Goal: Task Accomplishment & Management: Complete application form

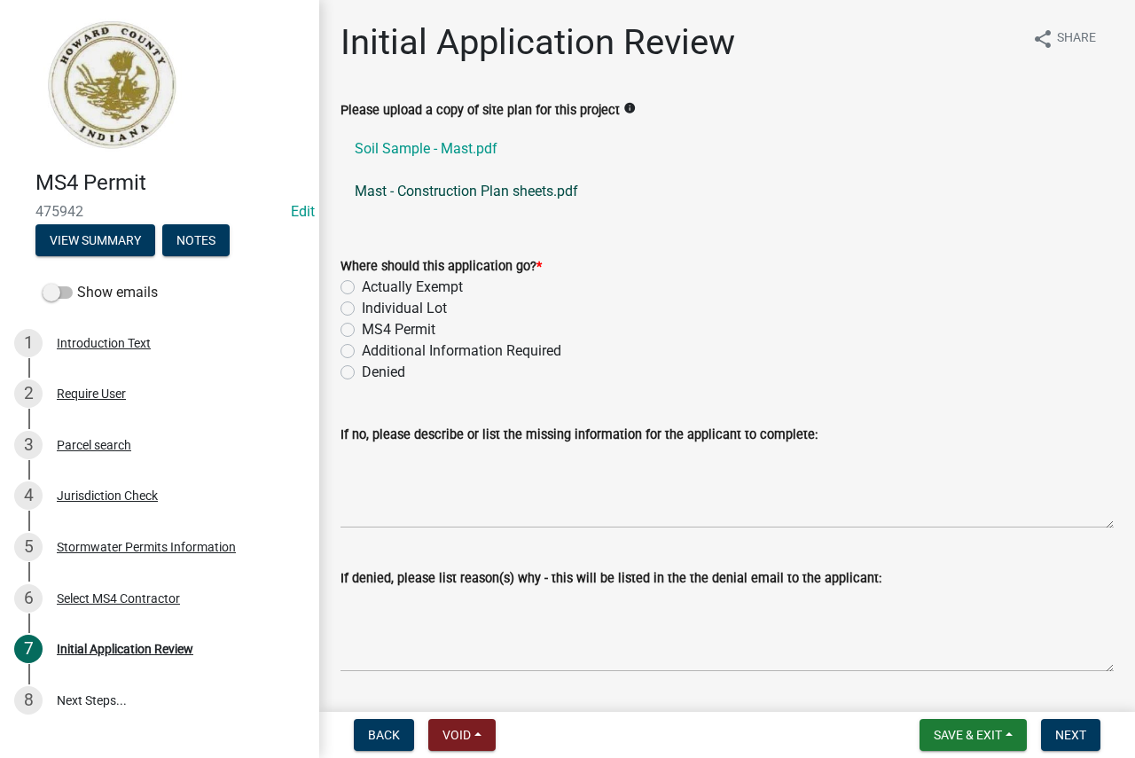
click at [459, 188] on link "Mast - Construction Plan sheets.pdf" at bounding box center [727, 191] width 773 height 43
click at [122, 442] on div "Parcel search" at bounding box center [94, 445] width 75 height 12
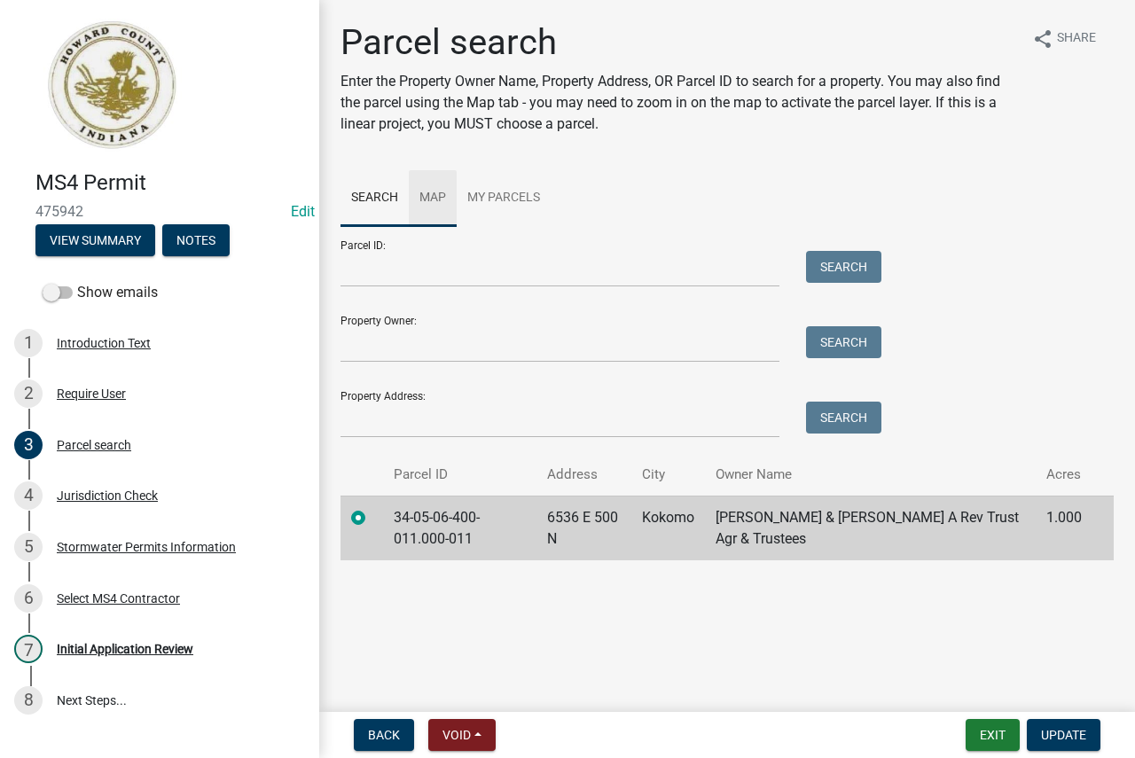
click at [443, 199] on link "Map" at bounding box center [433, 198] width 48 height 57
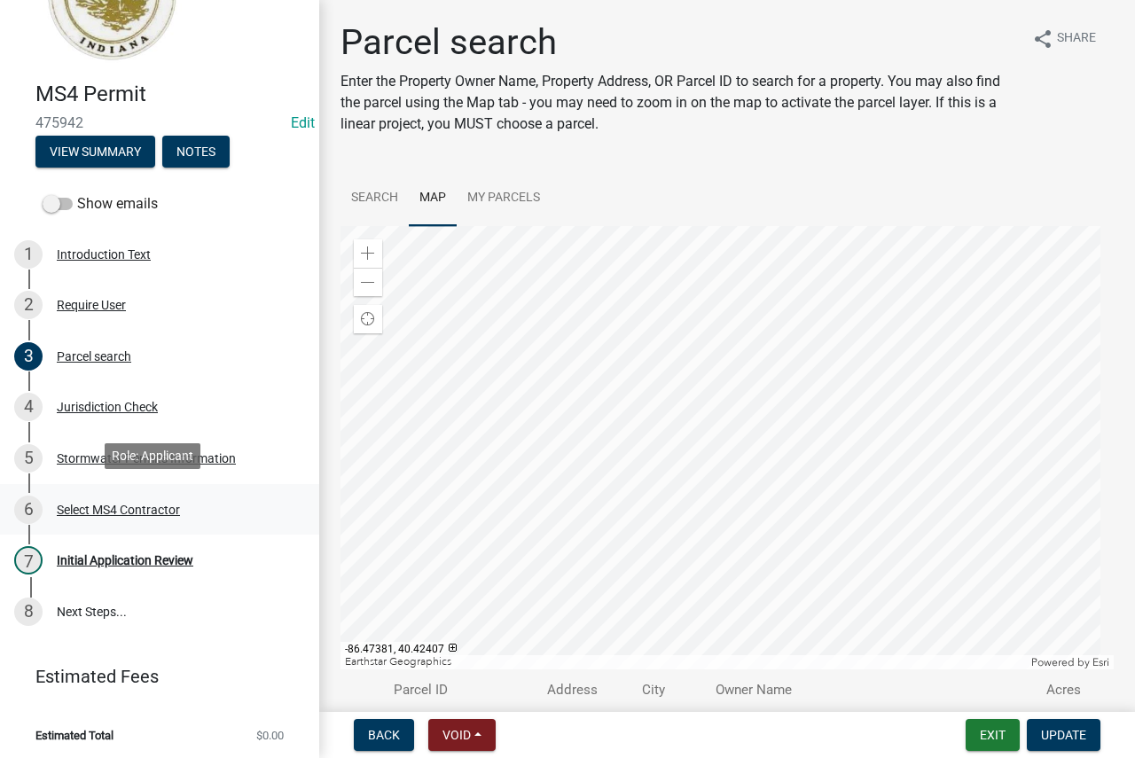
scroll to position [93, 0]
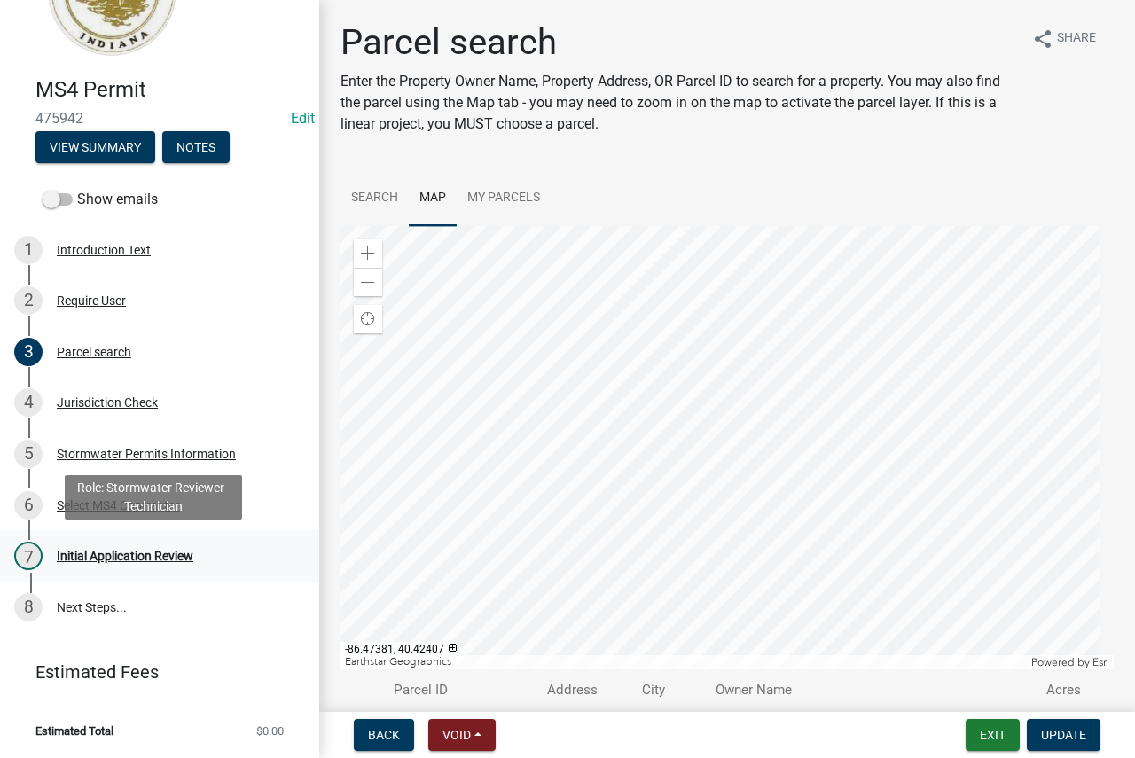
click at [177, 544] on div "7 Initial Application Review" at bounding box center [152, 556] width 277 height 28
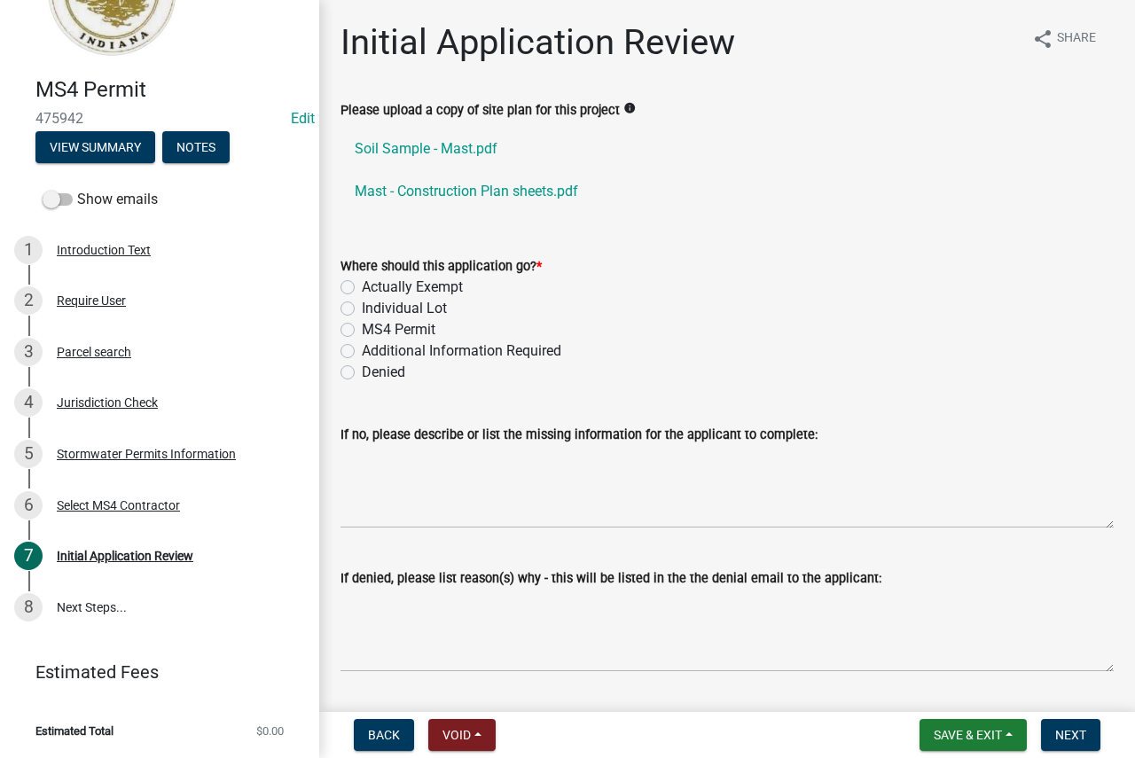
click at [430, 288] on label "Actually Exempt" at bounding box center [412, 287] width 101 height 21
click at [373, 288] on input "Actually Exempt" at bounding box center [368, 283] width 12 height 12
radio input "true"
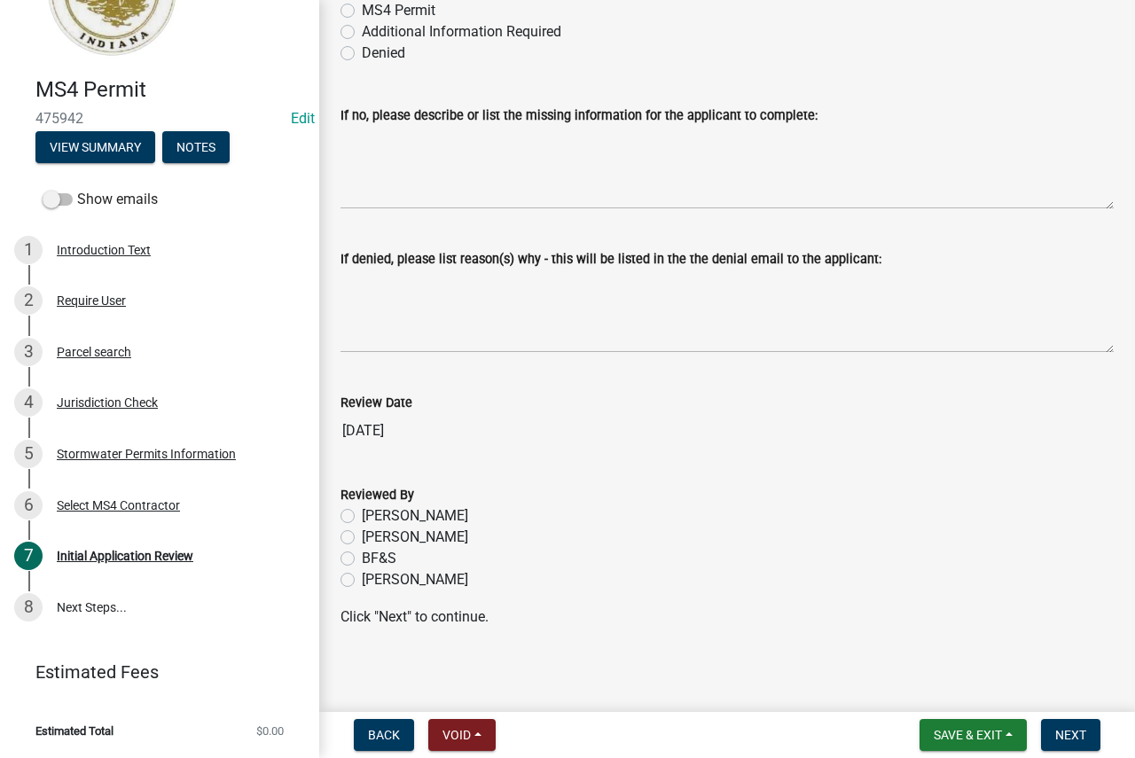
scroll to position [326, 0]
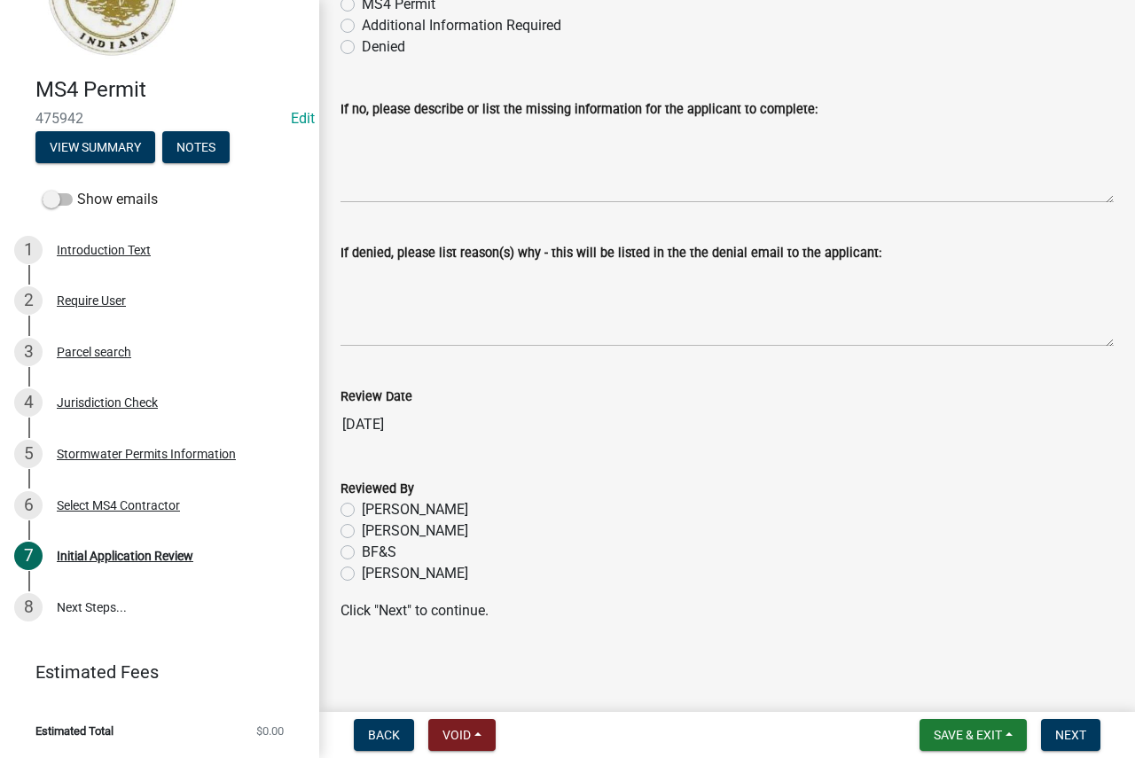
click at [387, 573] on label "[PERSON_NAME]" at bounding box center [415, 573] width 106 height 21
click at [373, 573] on input "[PERSON_NAME]" at bounding box center [368, 569] width 12 height 12
radio input "true"
click at [1076, 734] on span "Next" at bounding box center [1070, 735] width 31 height 14
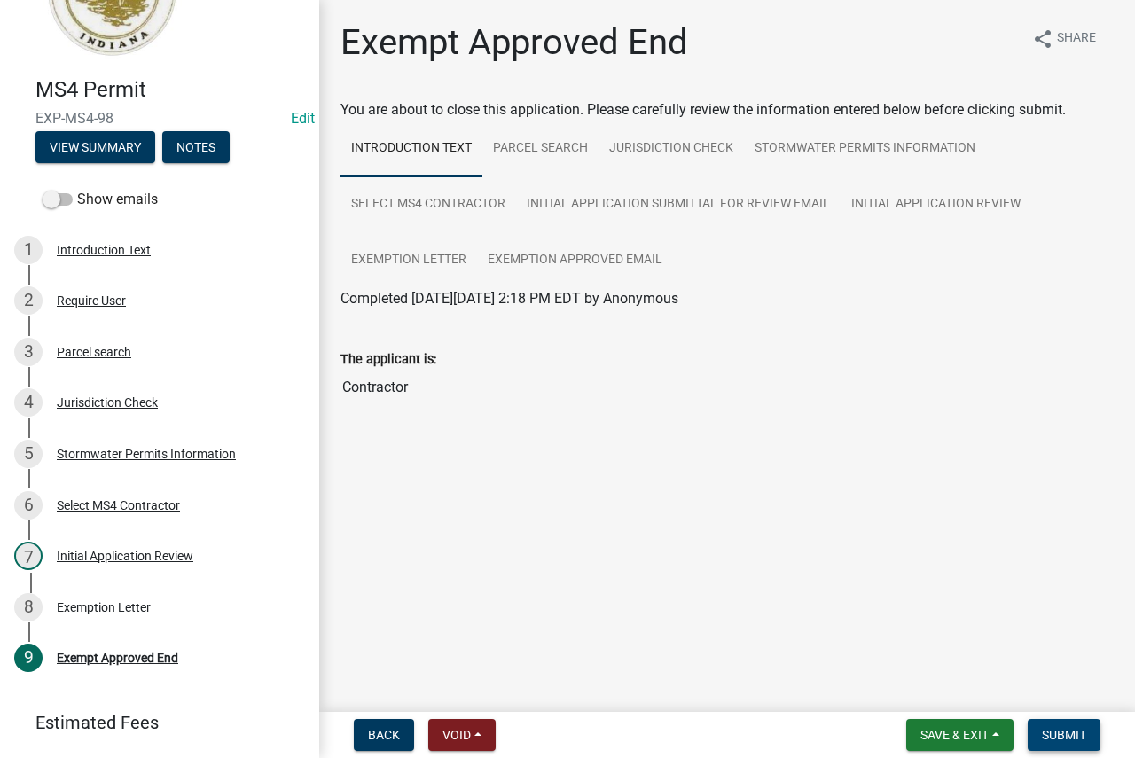
click at [1083, 730] on span "Submit" at bounding box center [1064, 735] width 44 height 14
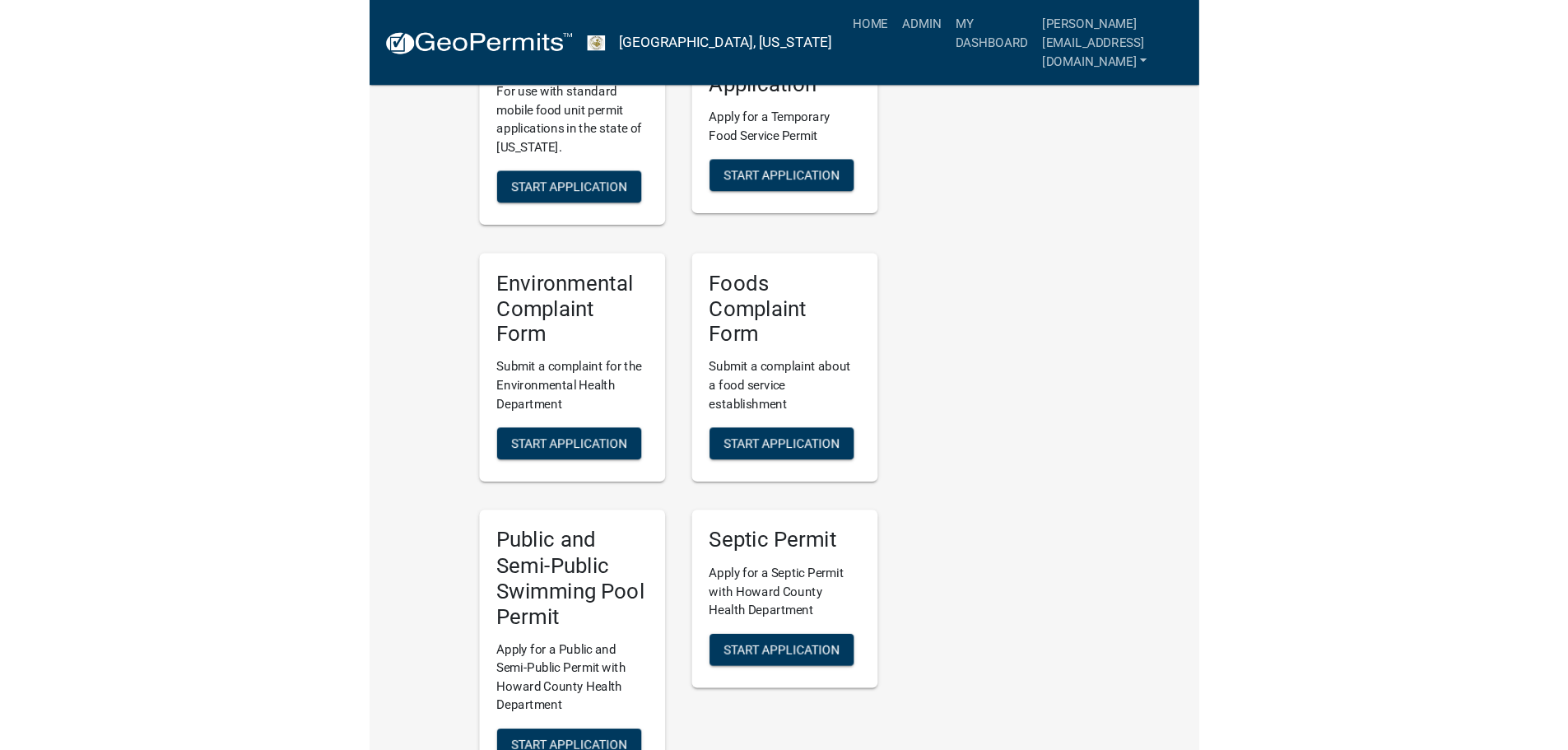
scroll to position [3363, 0]
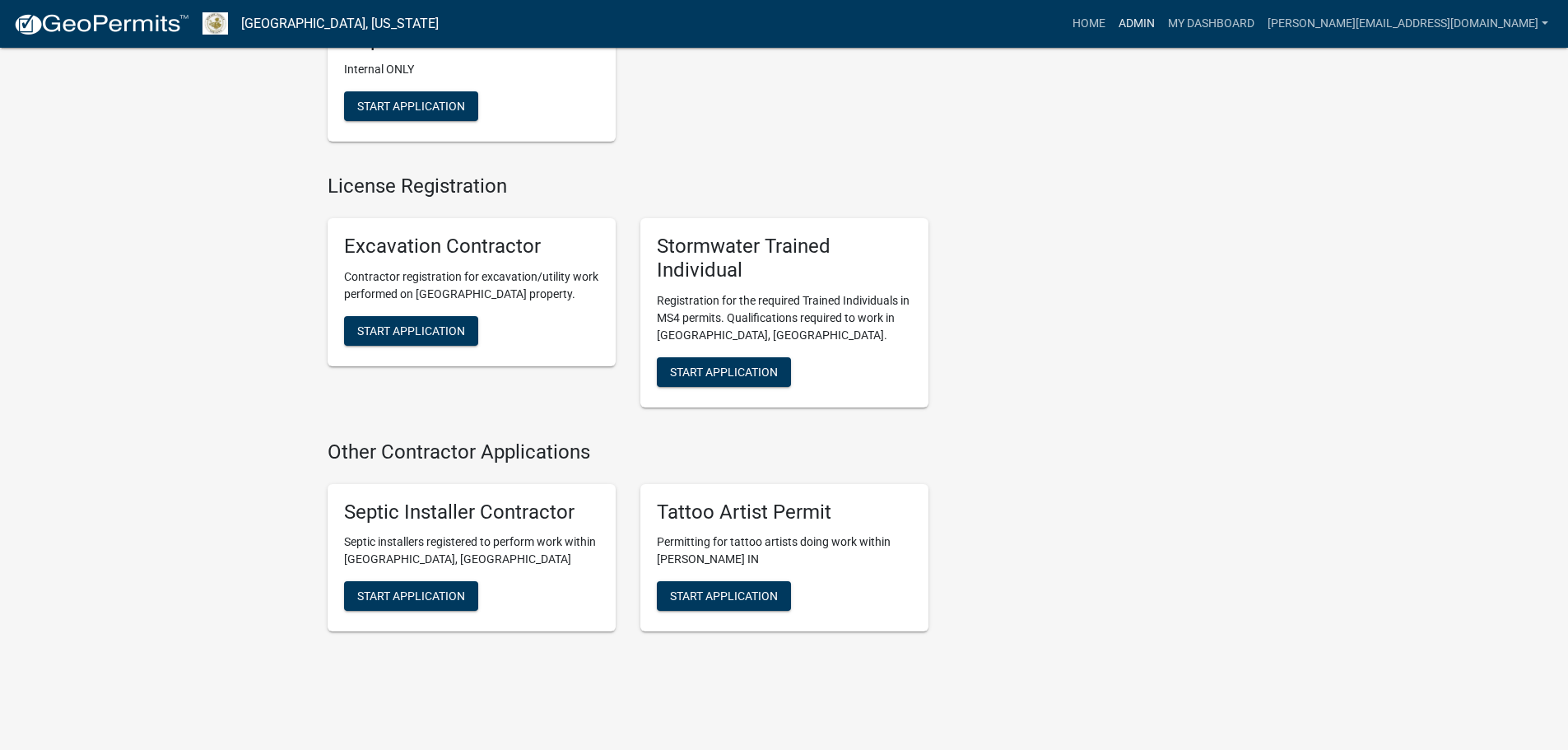
click at [1040, 24] on link "Admin" at bounding box center [1136, 24] width 49 height 32
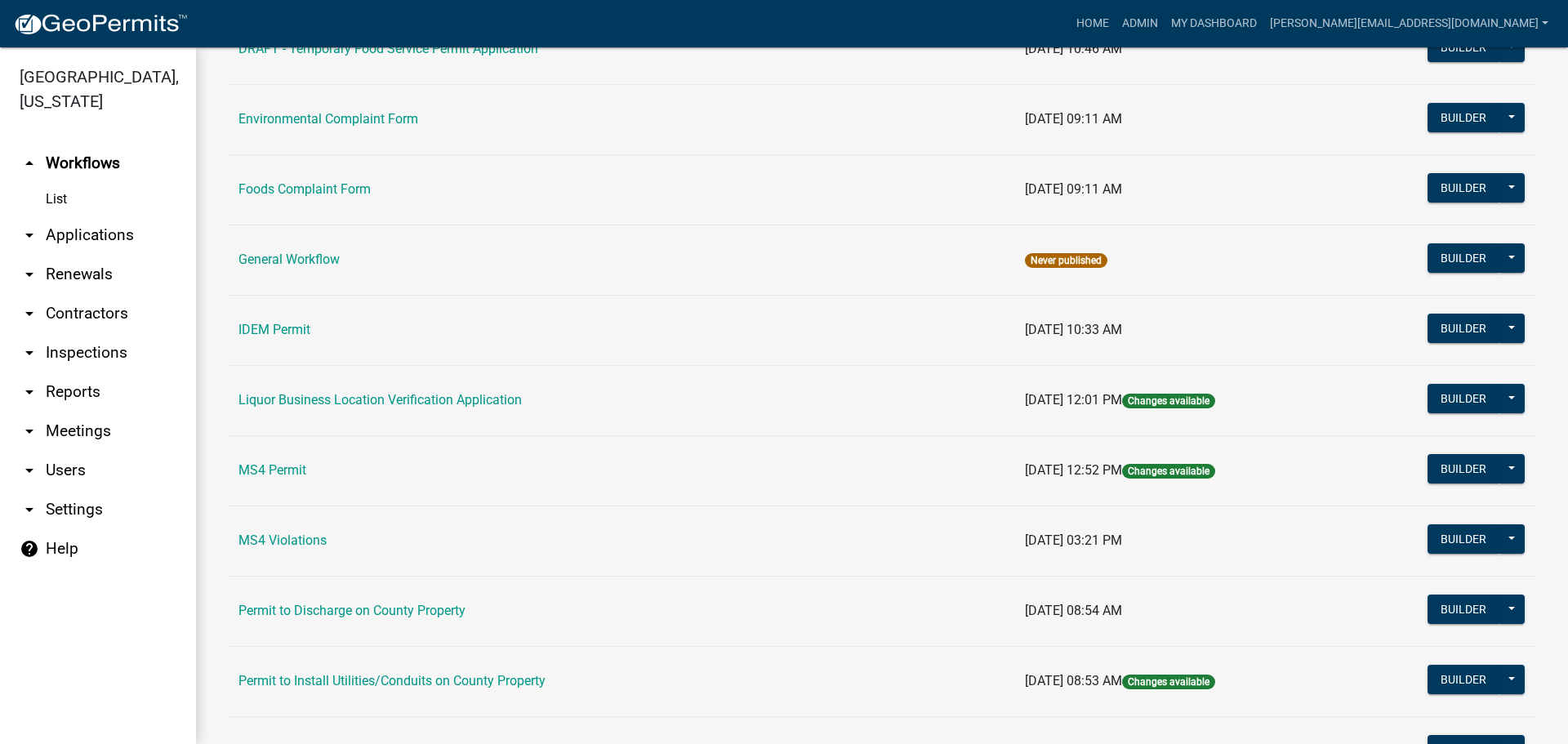
scroll to position [980, 0]
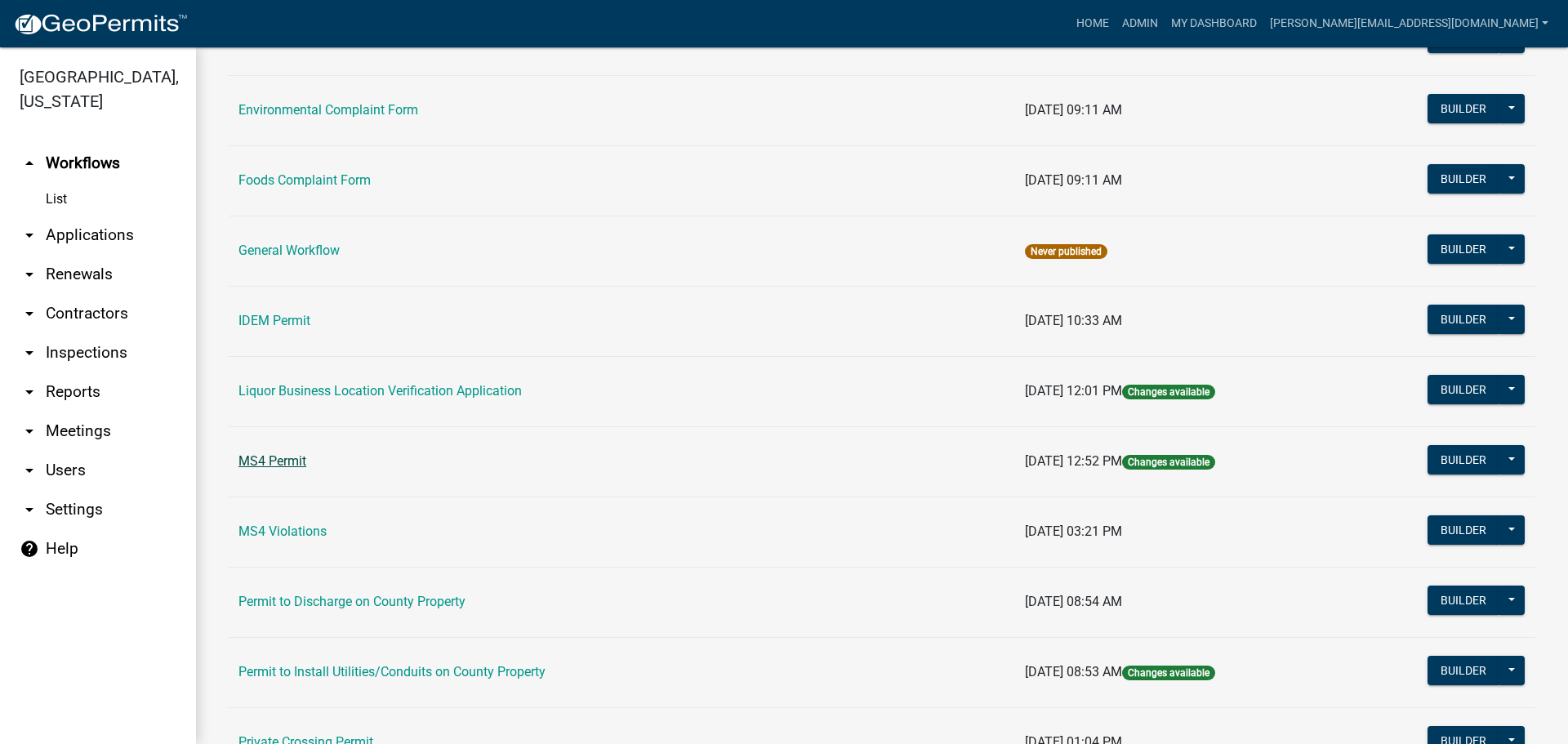
click at [287, 468] on link "MS4 Permit" at bounding box center [273, 460] width 68 height 16
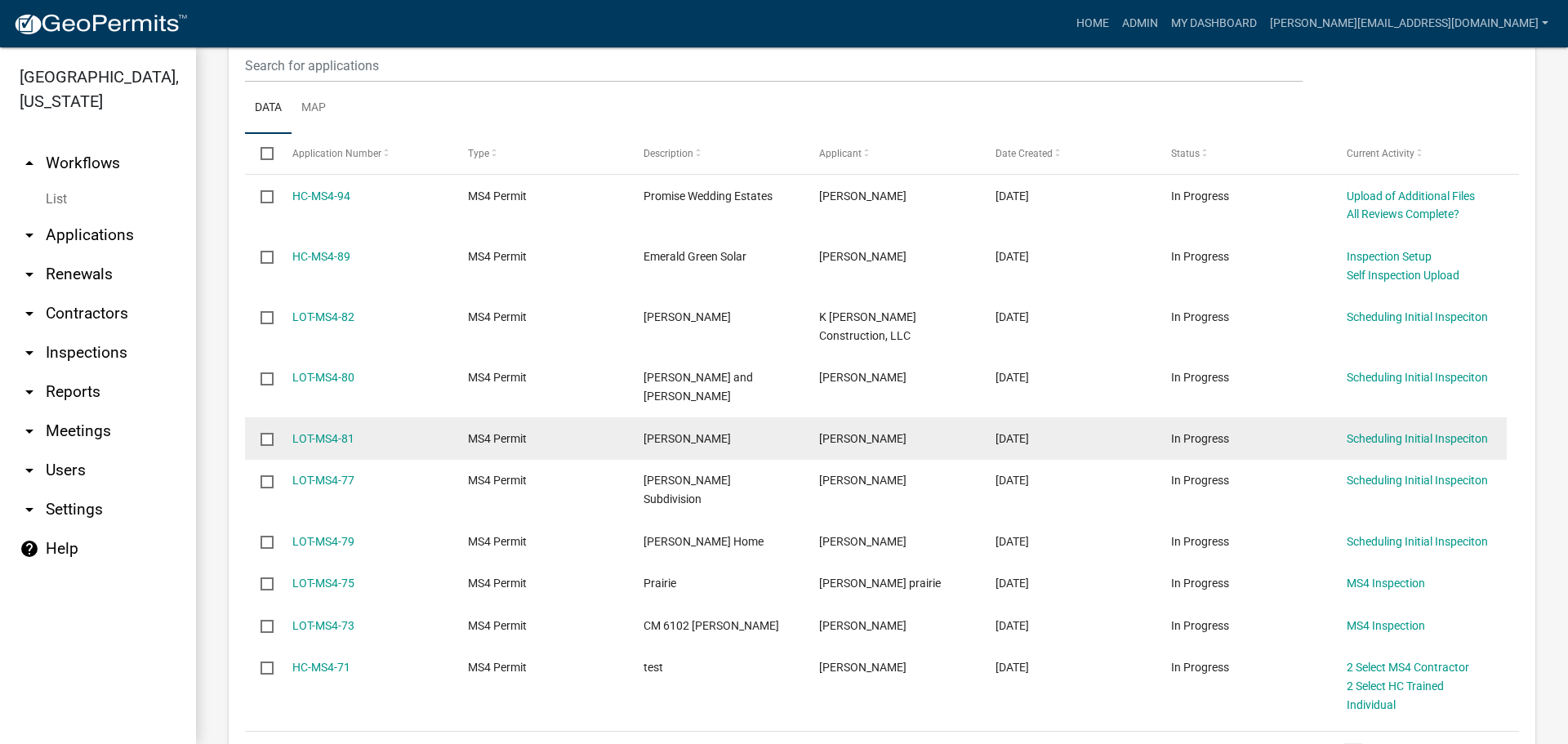
scroll to position [408, 0]
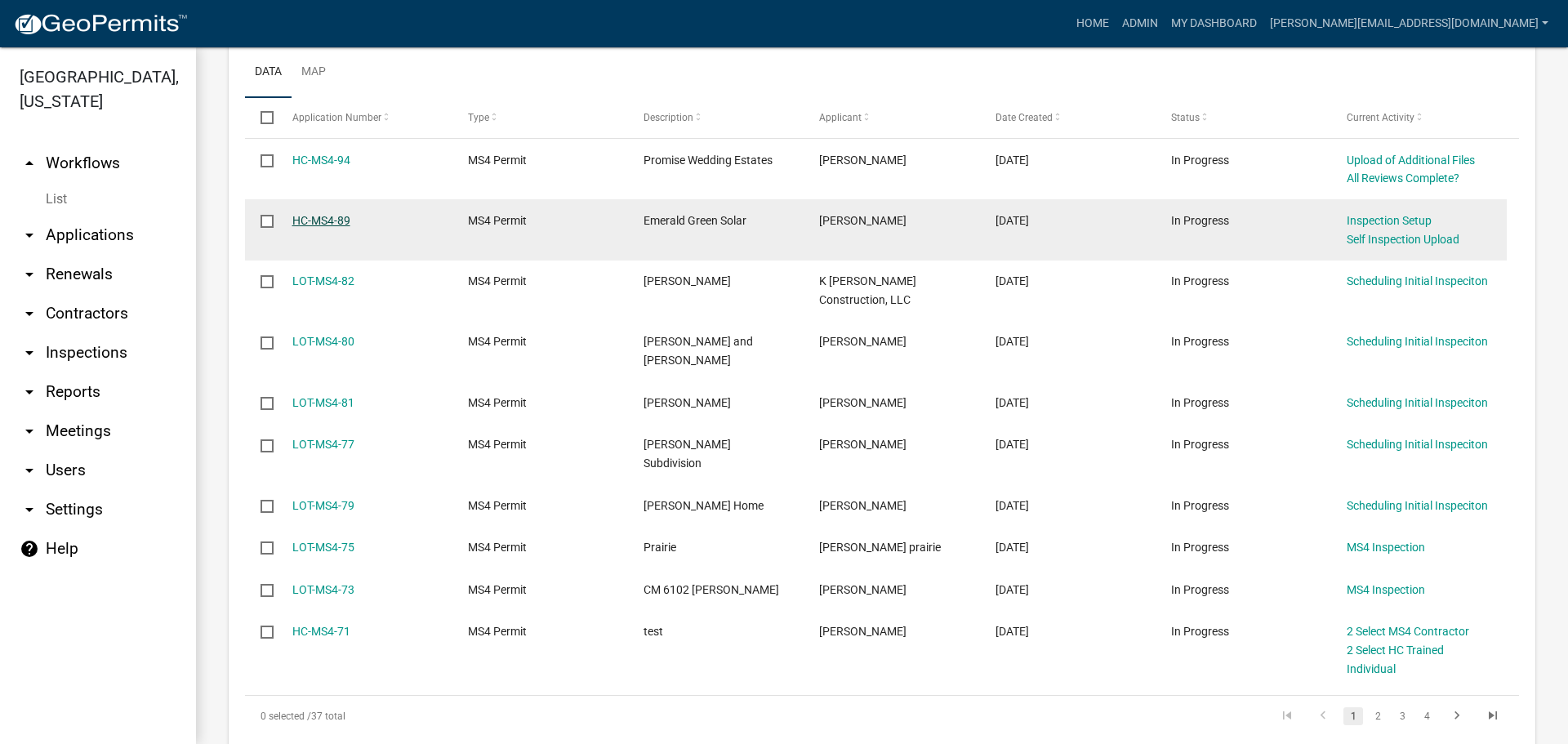
click at [309, 220] on link "HC-MS4-89" at bounding box center [321, 220] width 58 height 13
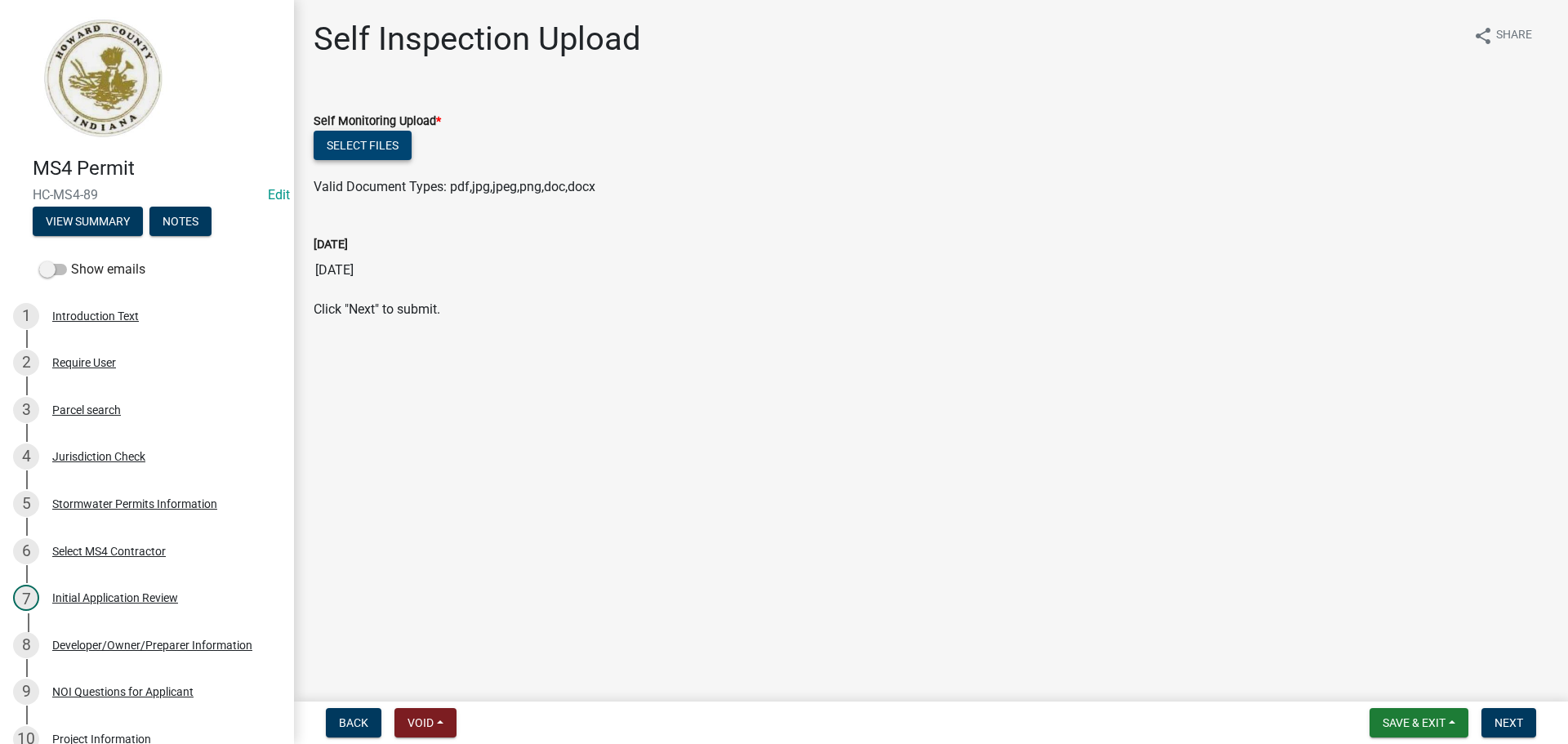
click at [386, 152] on button "Select files" at bounding box center [363, 145] width 98 height 29
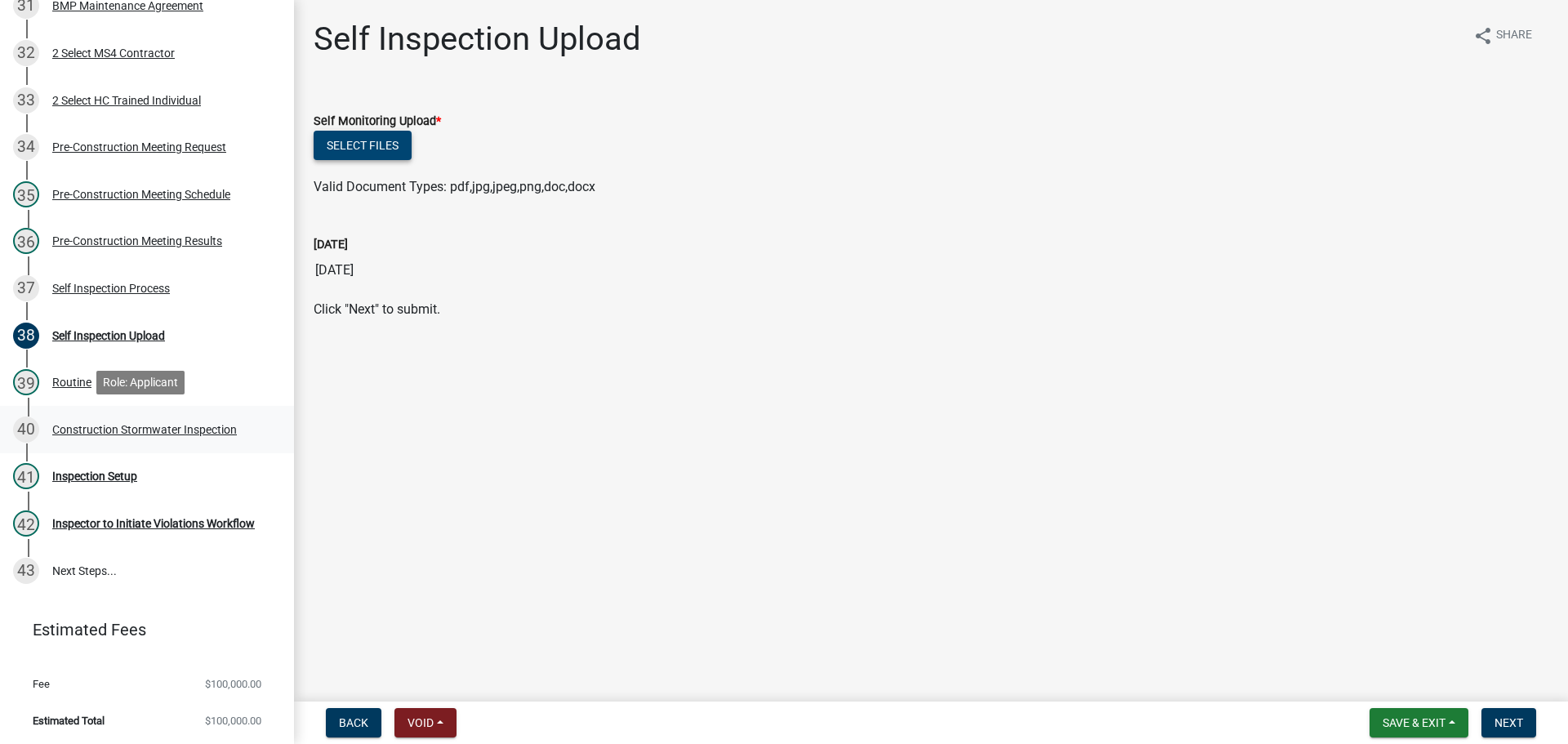
scroll to position [1723, 0]
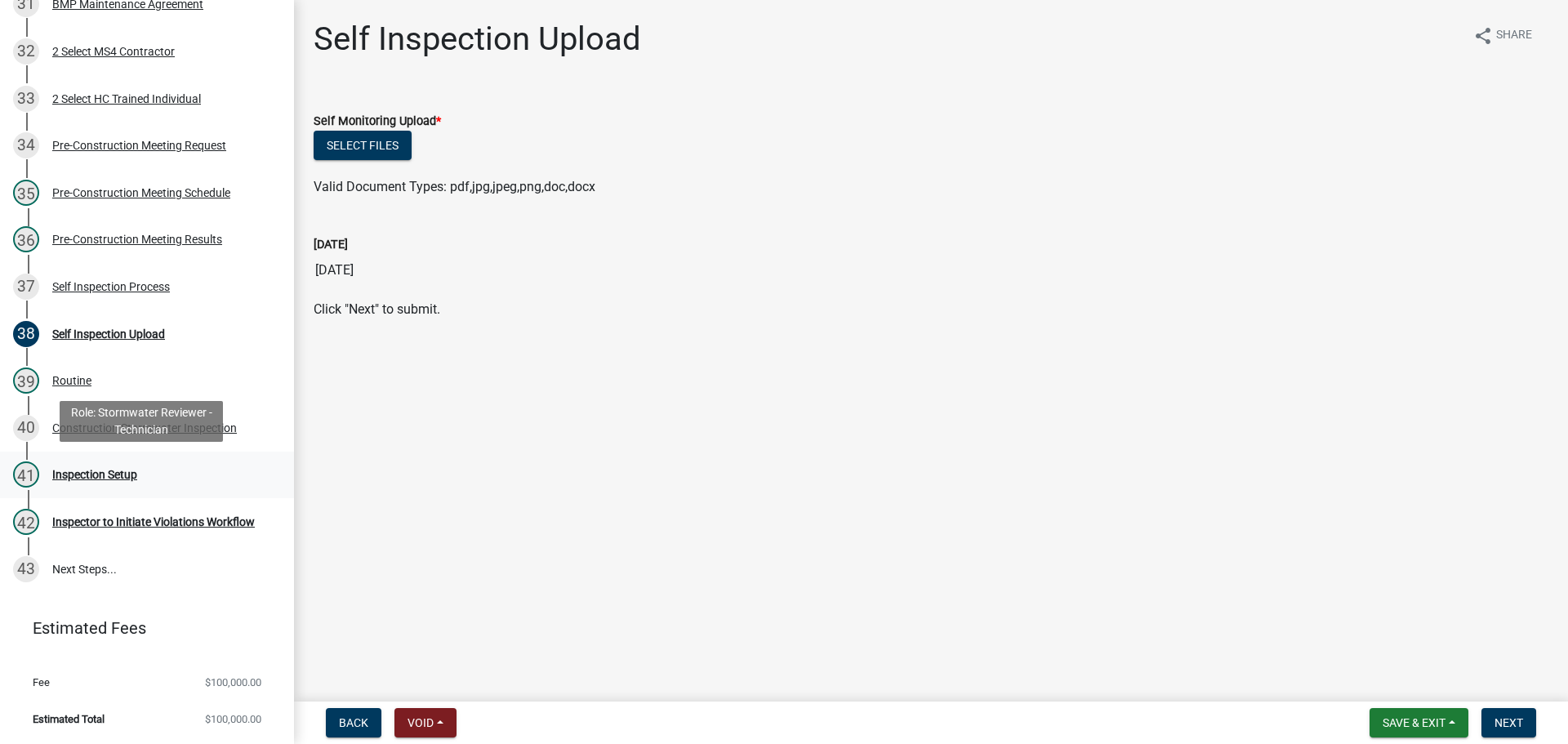
click at [135, 477] on div "Inspection Setup" at bounding box center [95, 474] width 85 height 11
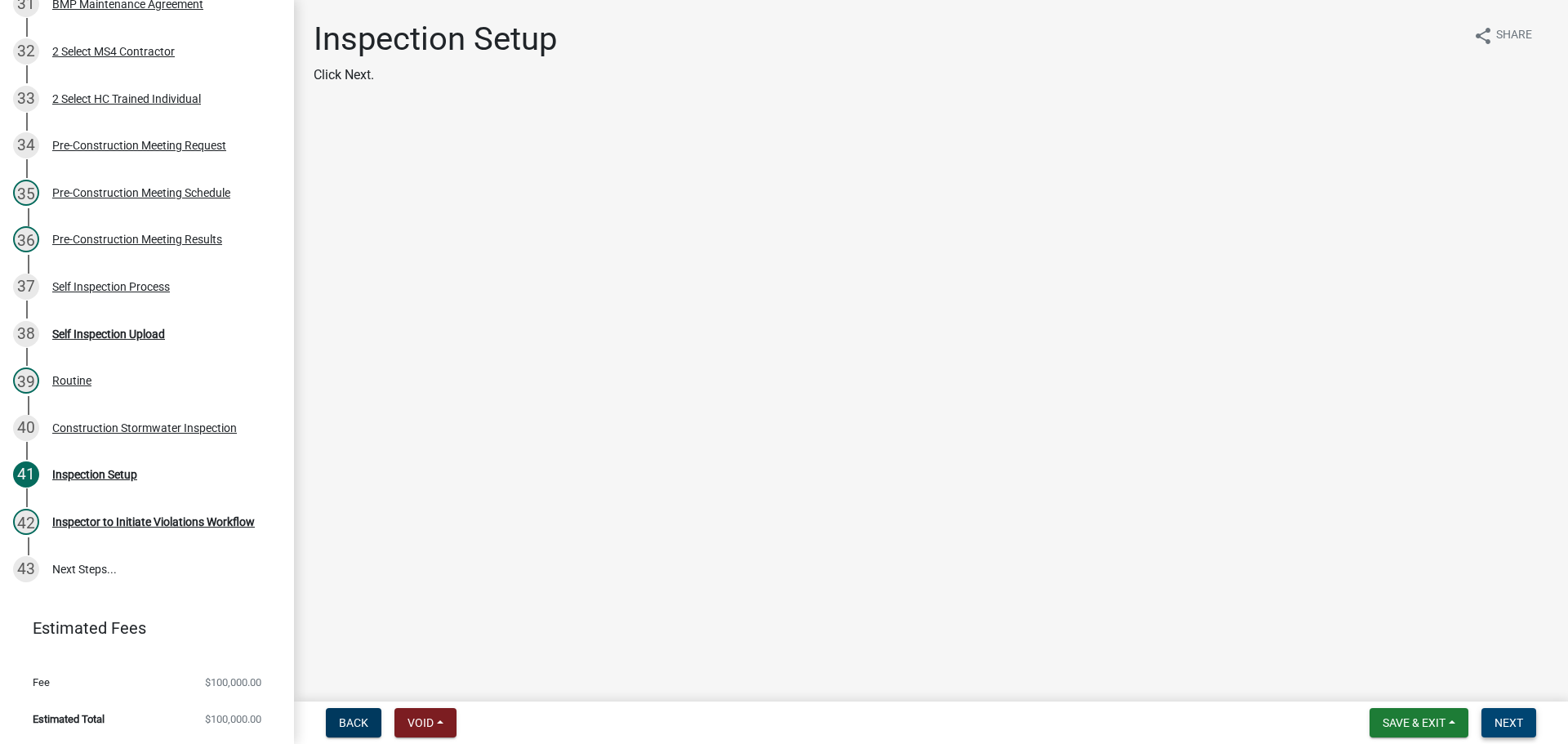
click at [1032, 697] on button "Next" at bounding box center [1508, 723] width 54 height 29
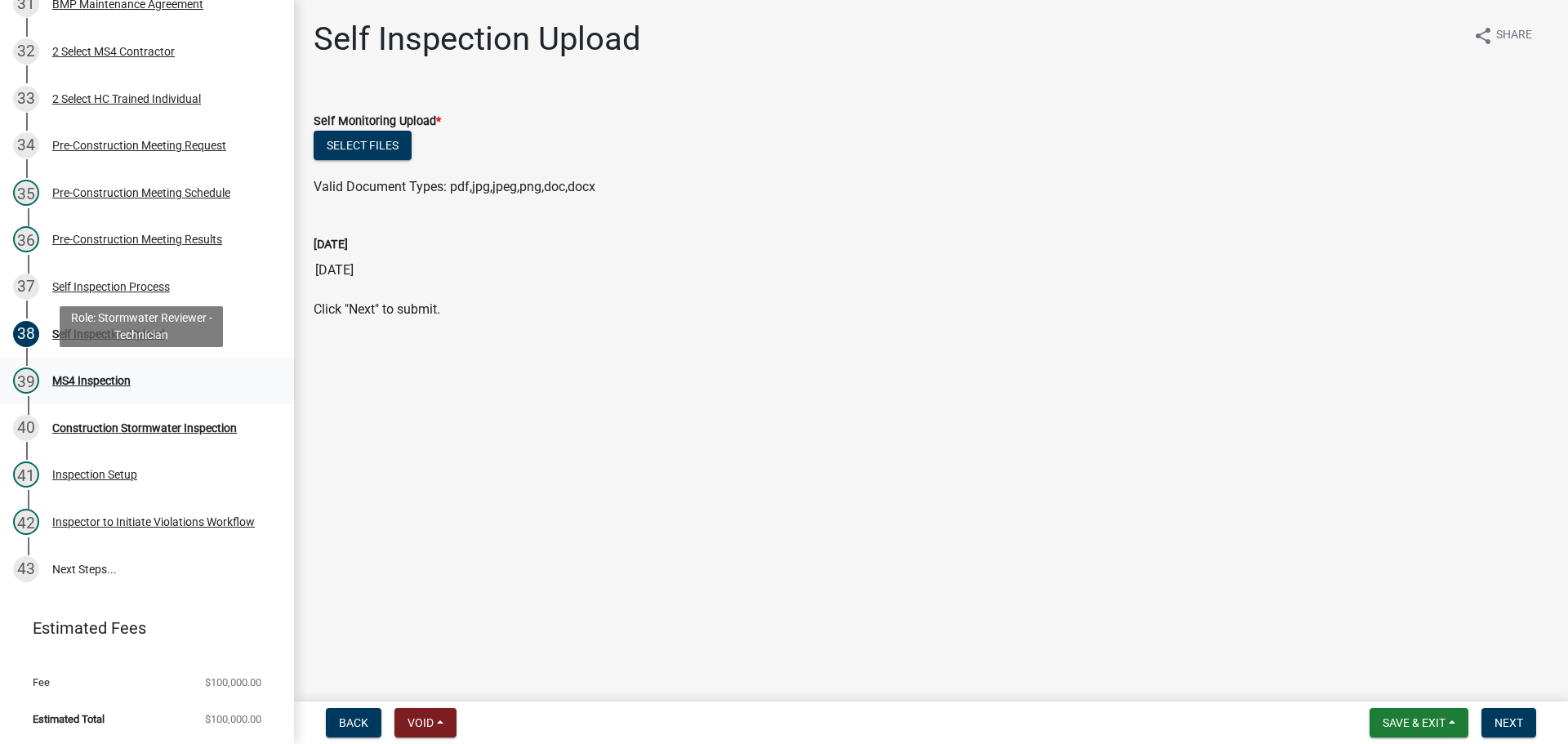
click at [140, 378] on div "39 MS4 Inspection" at bounding box center [140, 380] width 255 height 26
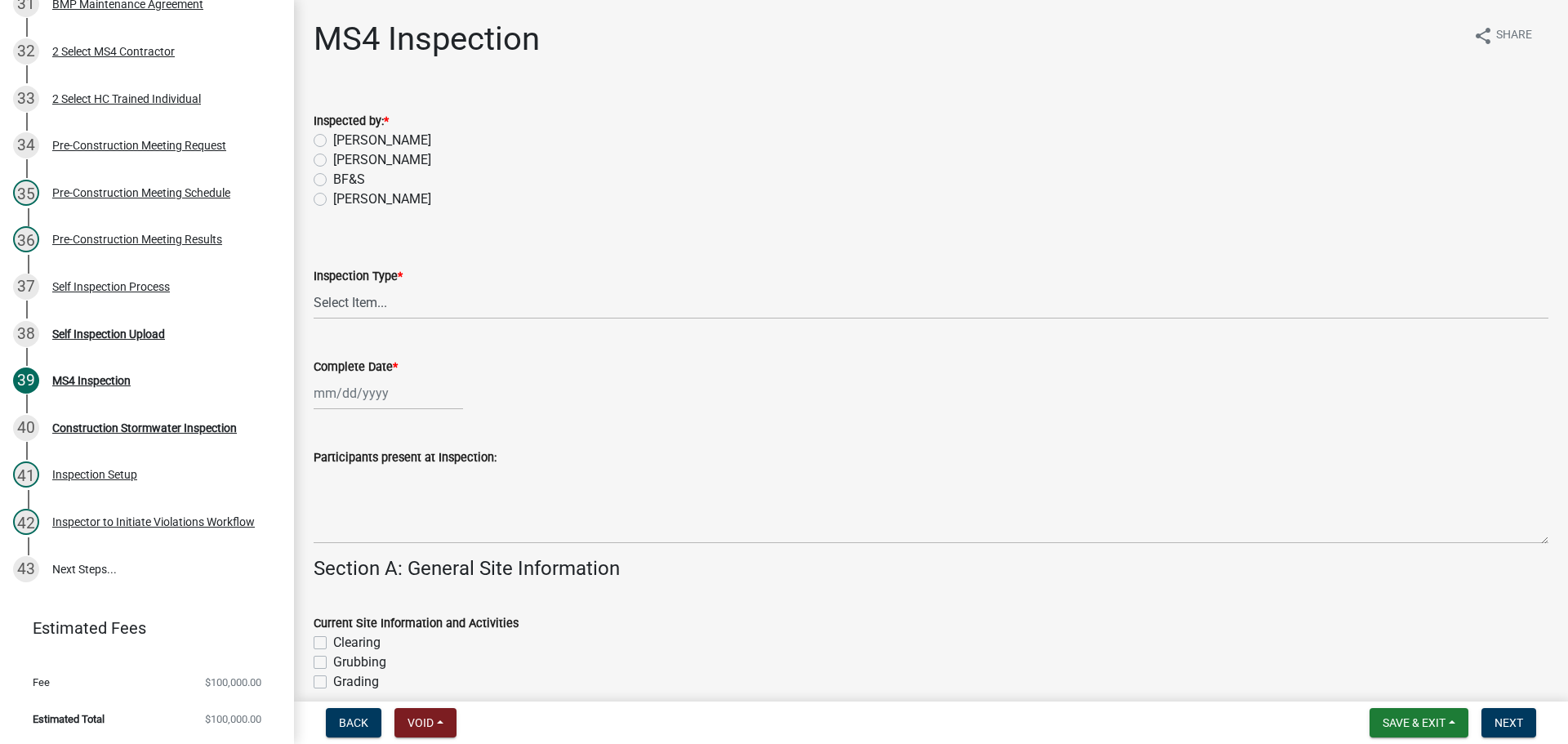
click at [381, 200] on label "[PERSON_NAME]" at bounding box center [382, 199] width 98 height 19
click at [343, 200] on input "[PERSON_NAME]" at bounding box center [339, 195] width 11 height 11
radio input "true"
click at [403, 310] on select "Select Item... Initial Routine Follow Up Complaint" at bounding box center [931, 302] width 1235 height 33
click at [314, 285] on select "Select Item... Initial Routine Follow Up Complaint" at bounding box center [931, 302] width 1235 height 33
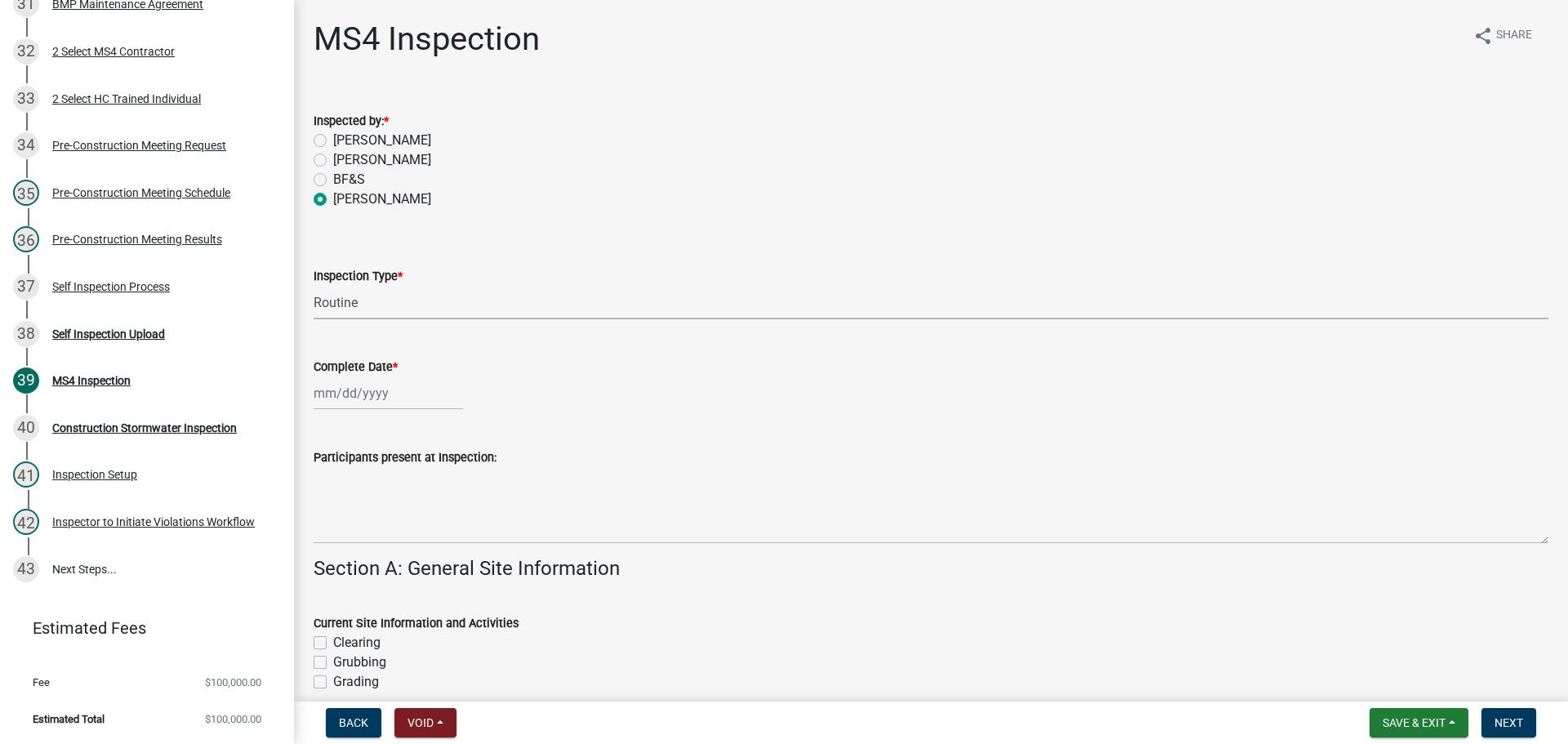
select select "6f2635a8-d74b-48ab-8be3-2798d1f6cb59"
click at [382, 406] on div at bounding box center [389, 393] width 149 height 33
select select "9"
select select "2025"
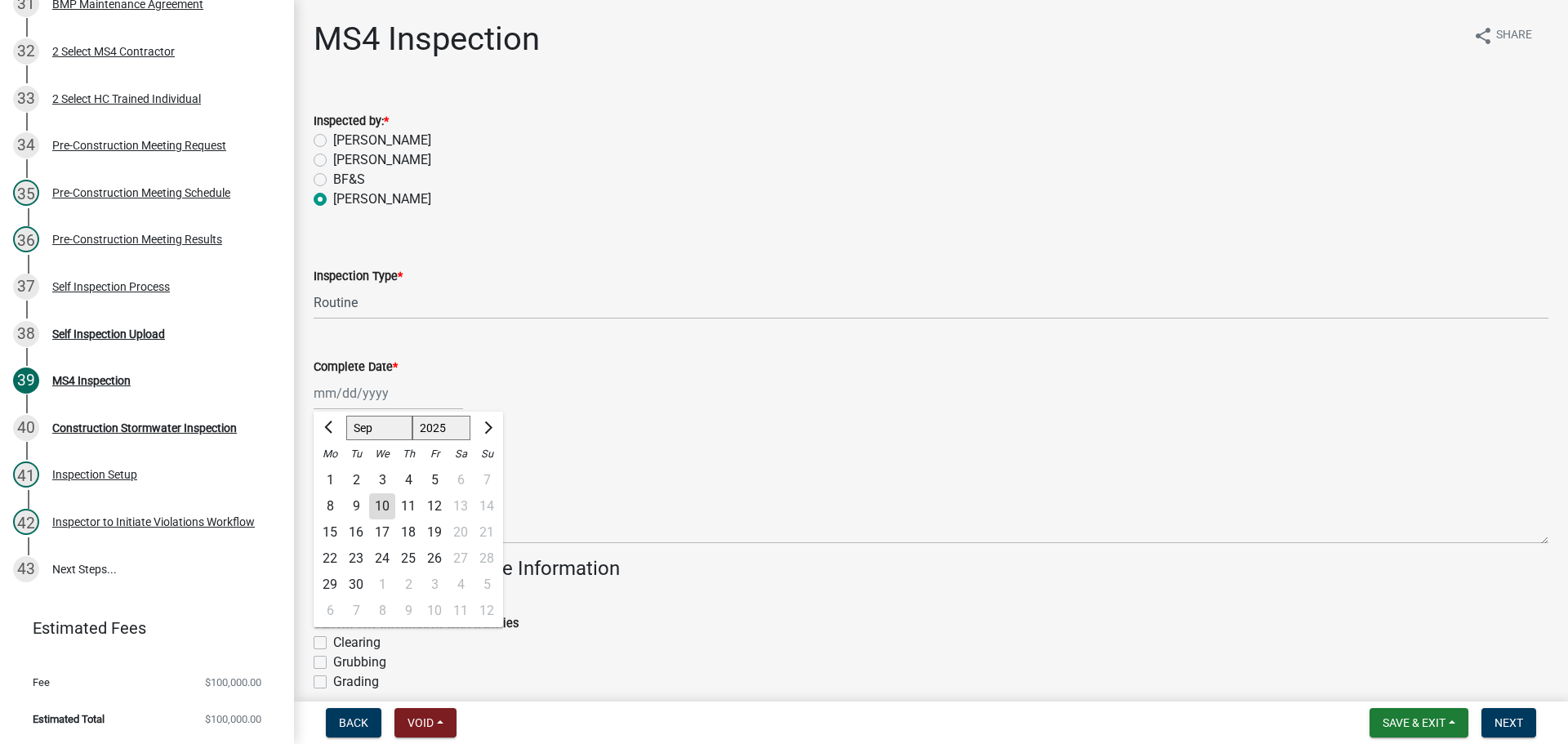
click at [387, 503] on div "10" at bounding box center [382, 506] width 26 height 26
type input "[DATE]"
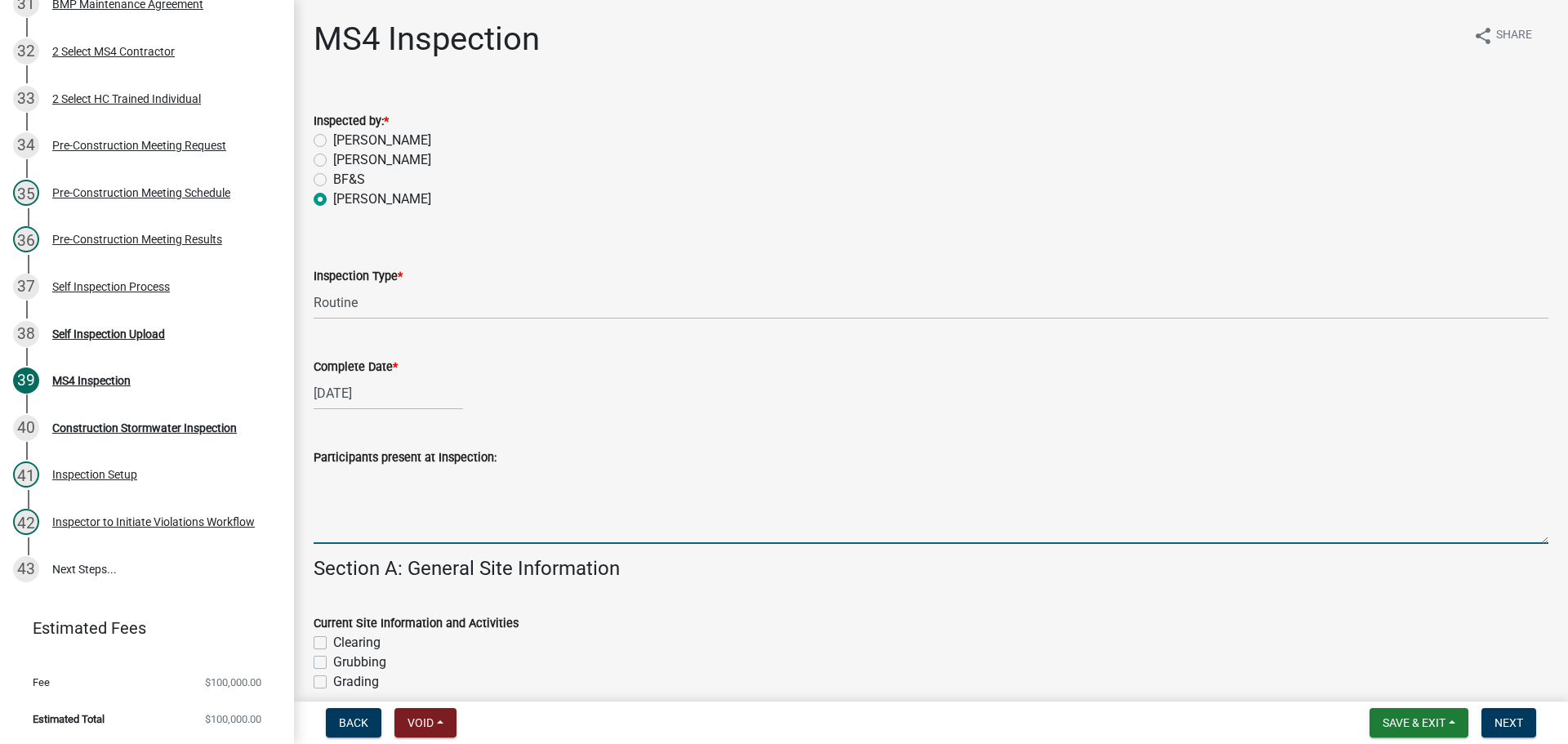
click at [387, 506] on textarea "Participants present at Inspection:" at bounding box center [931, 505] width 1235 height 76
type textarea "[PERSON_NAME], [PERSON_NAME]"
click at [416, 401] on div "[DATE]" at bounding box center [389, 393] width 149 height 33
select select "9"
select select "2025"
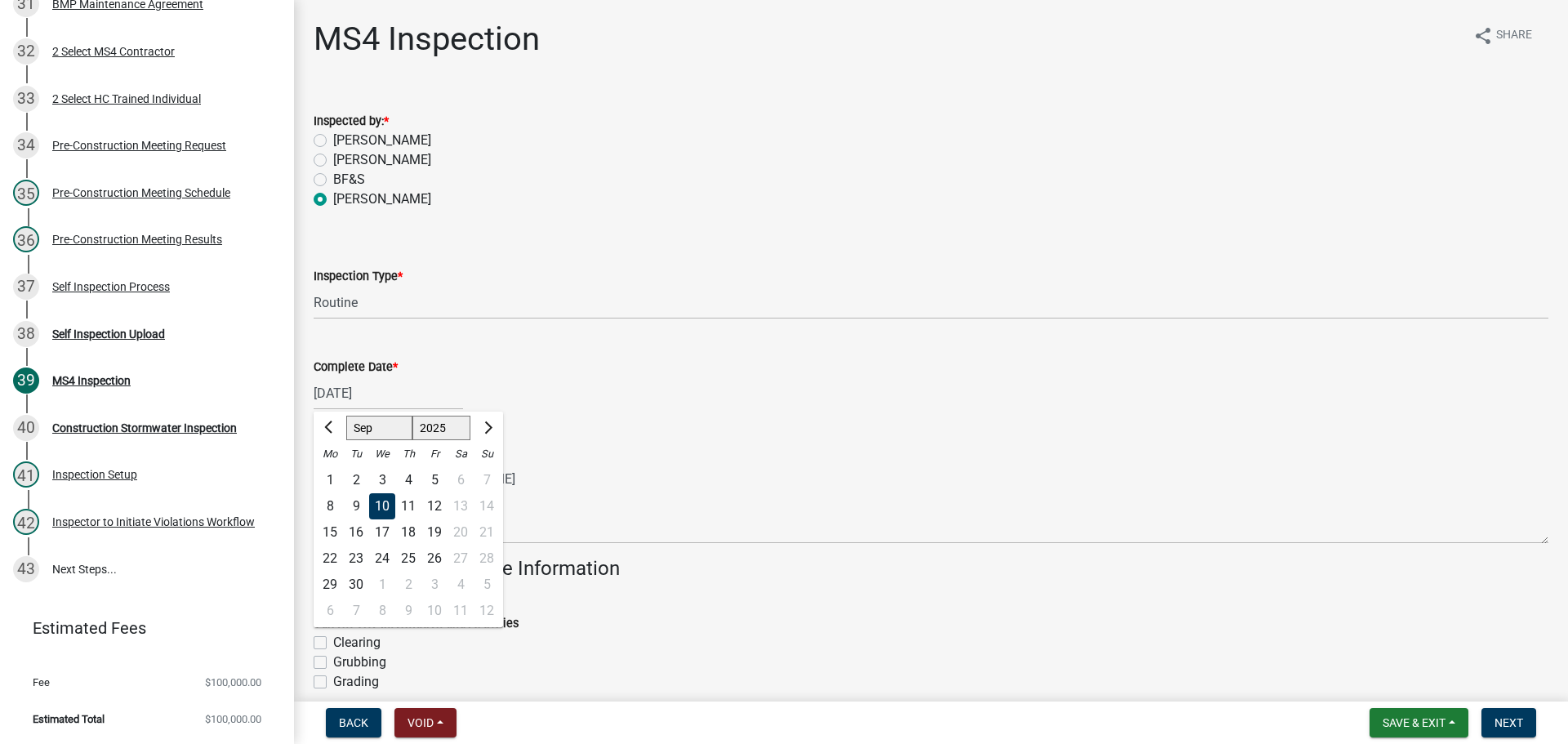
click at [358, 502] on div "9" at bounding box center [356, 506] width 26 height 26
type input "[DATE]"
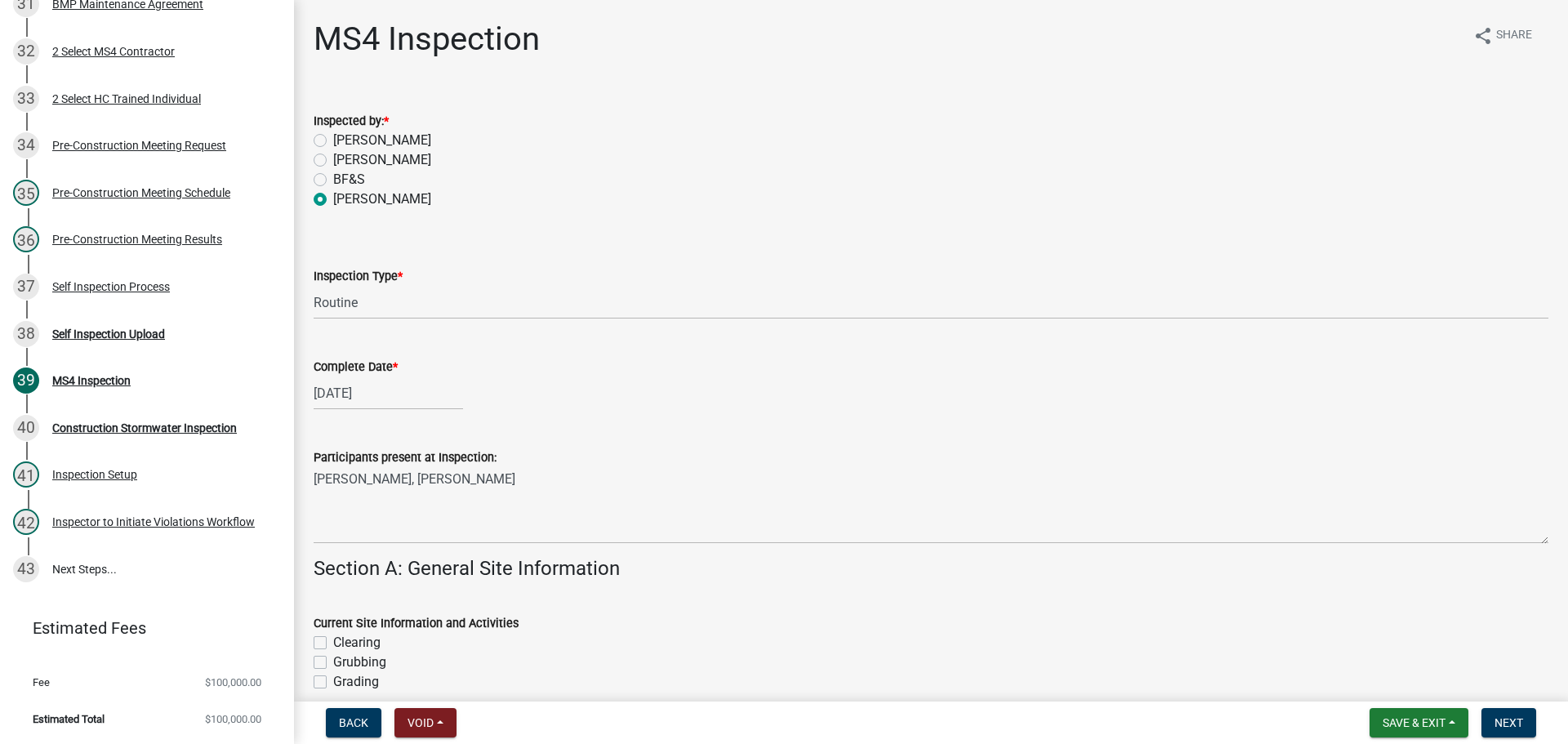
click at [574, 458] on div "Participants present at Inspection:" at bounding box center [931, 457] width 1235 height 19
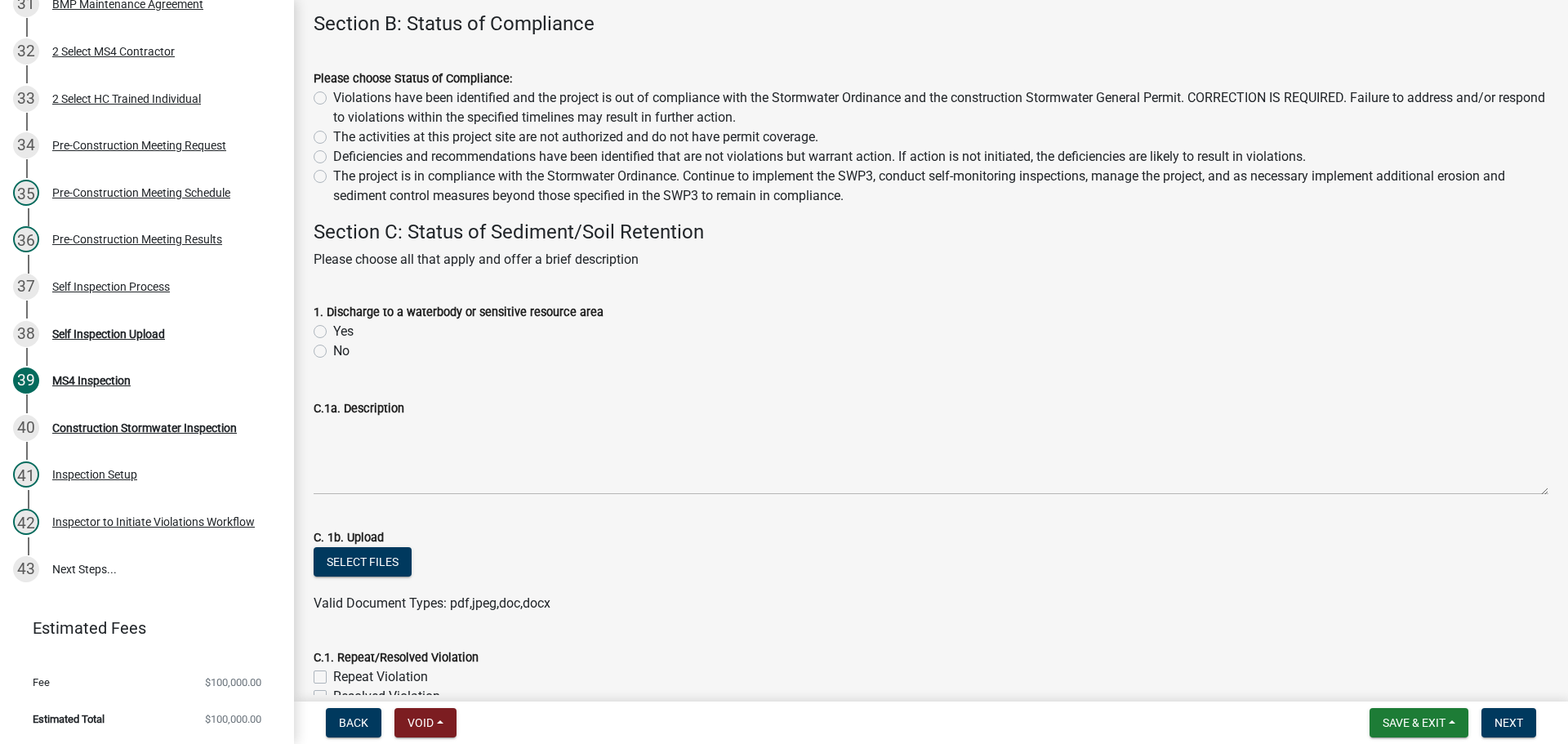
scroll to position [1144, 0]
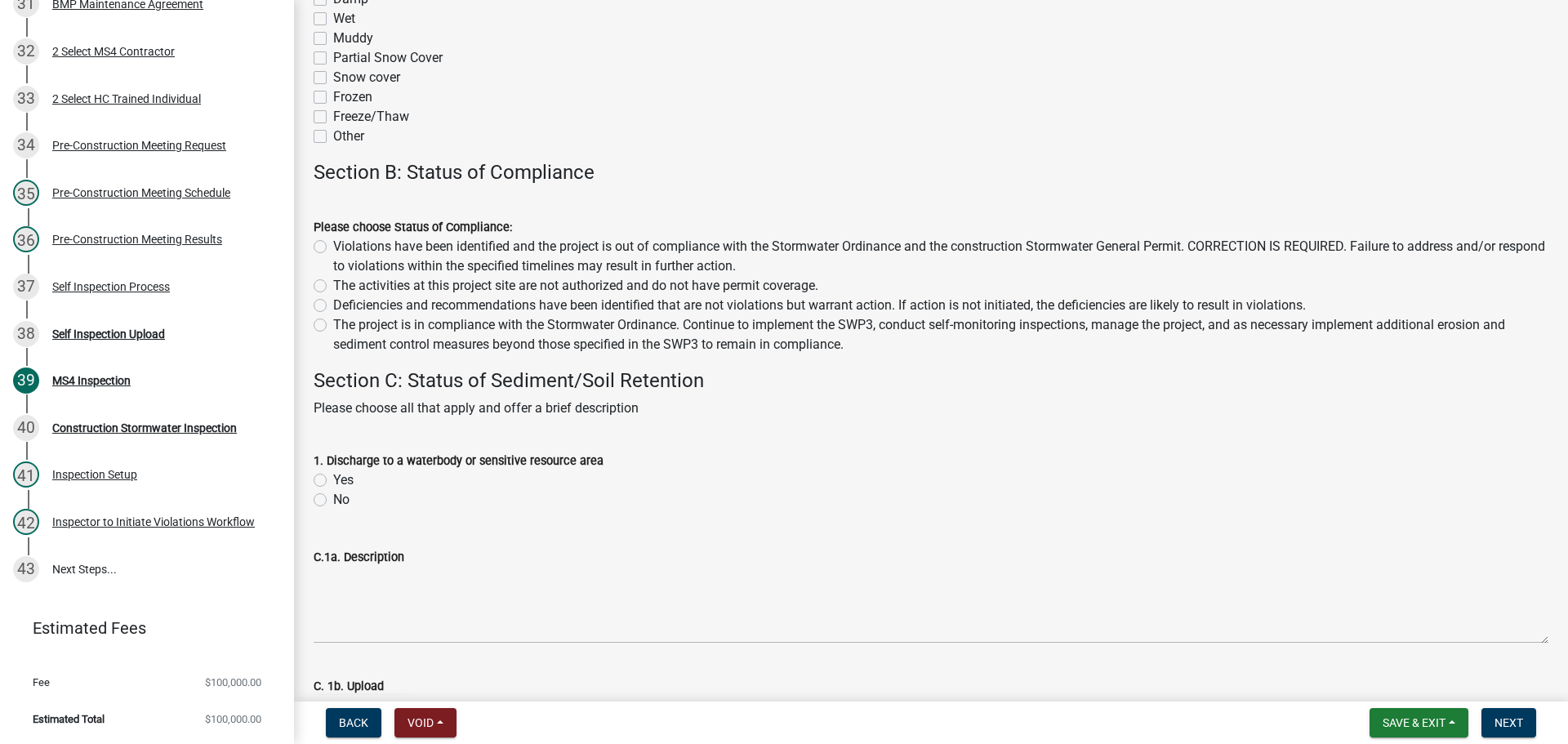
click at [392, 307] on label "Deficiencies and recommendations have been identified that are not violations b…" at bounding box center [819, 305] width 972 height 19
click at [343, 307] on input "Deficiencies and recommendations have been identified that are not violations b…" at bounding box center [339, 301] width 11 height 11
radio input "true"
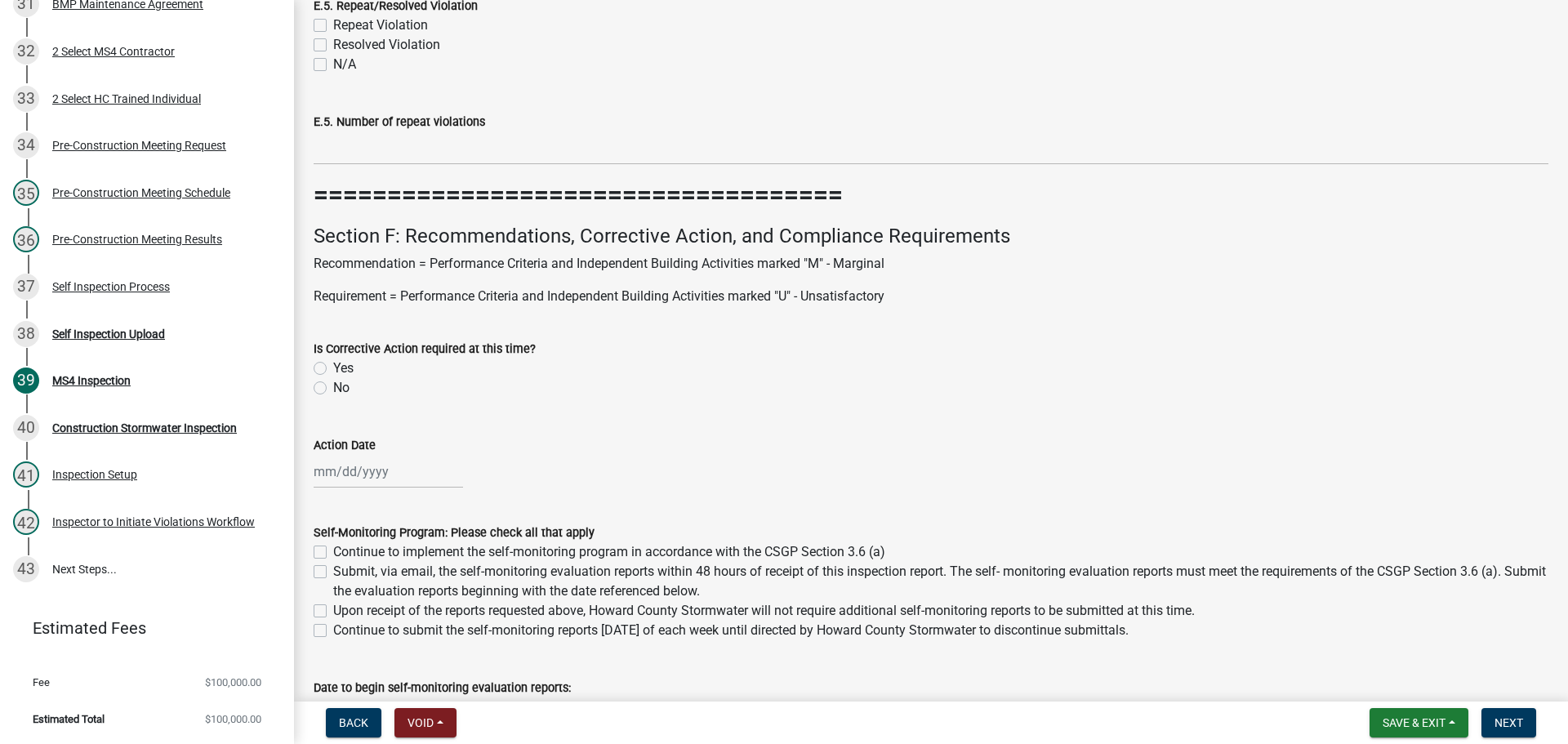
scroll to position [11842, 0]
click at [333, 389] on label "No" at bounding box center [342, 387] width 17 height 19
click at [333, 388] on input "No" at bounding box center [339, 383] width 11 height 11
radio input "true"
click at [333, 548] on label "Continue to implement the self-monitoring program in accordance with the CSGP S…" at bounding box center [610, 551] width 552 height 19
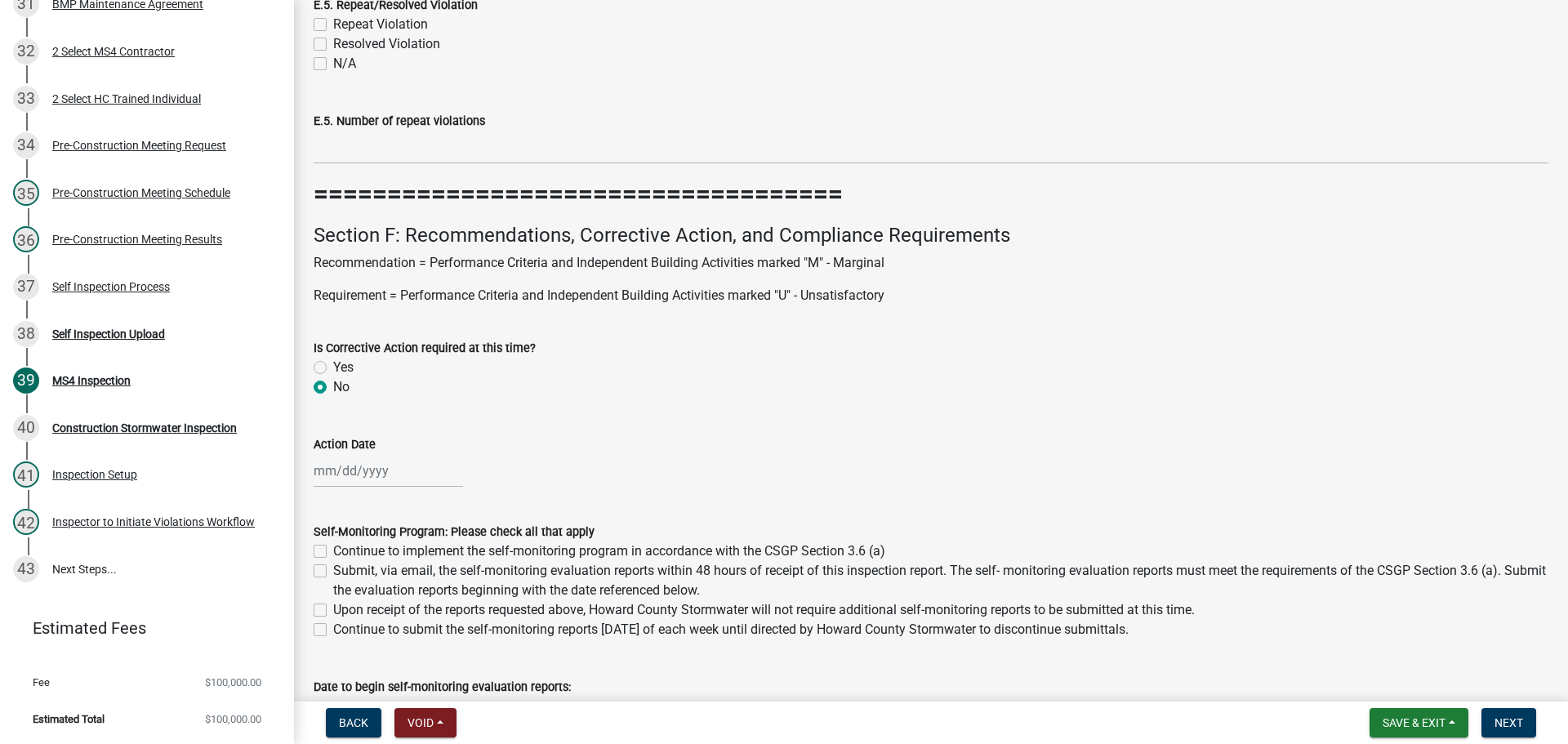
click at [333, 548] on input "Continue to implement the self-monitoring program in accordance with the CSGP S…" at bounding box center [339, 547] width 11 height 11
checkbox input "true"
checkbox input "false"
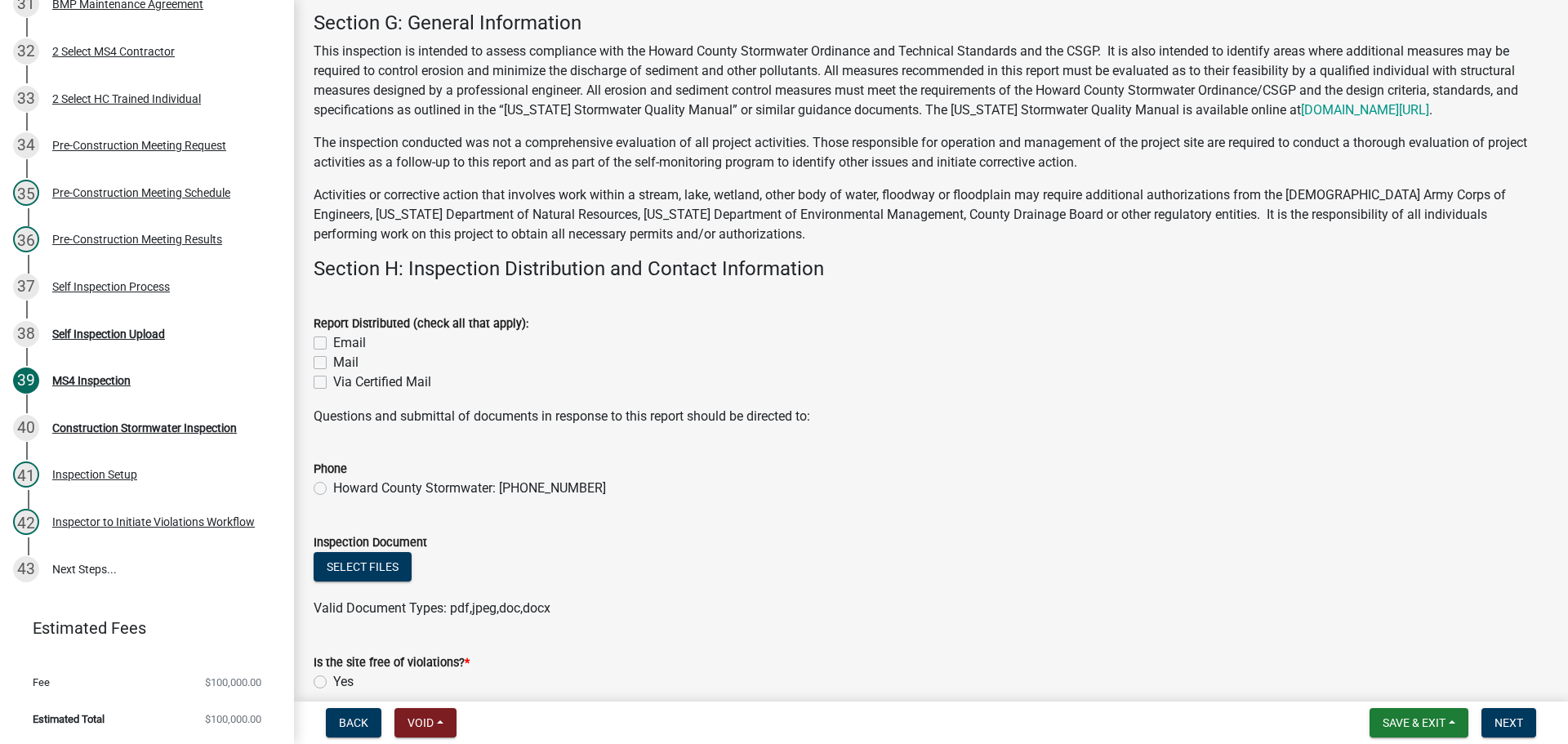
scroll to position [12577, 0]
click at [333, 342] on label "Email" at bounding box center [349, 341] width 32 height 19
click at [333, 342] on input "Email" at bounding box center [339, 337] width 11 height 11
checkbox input "true"
checkbox input "false"
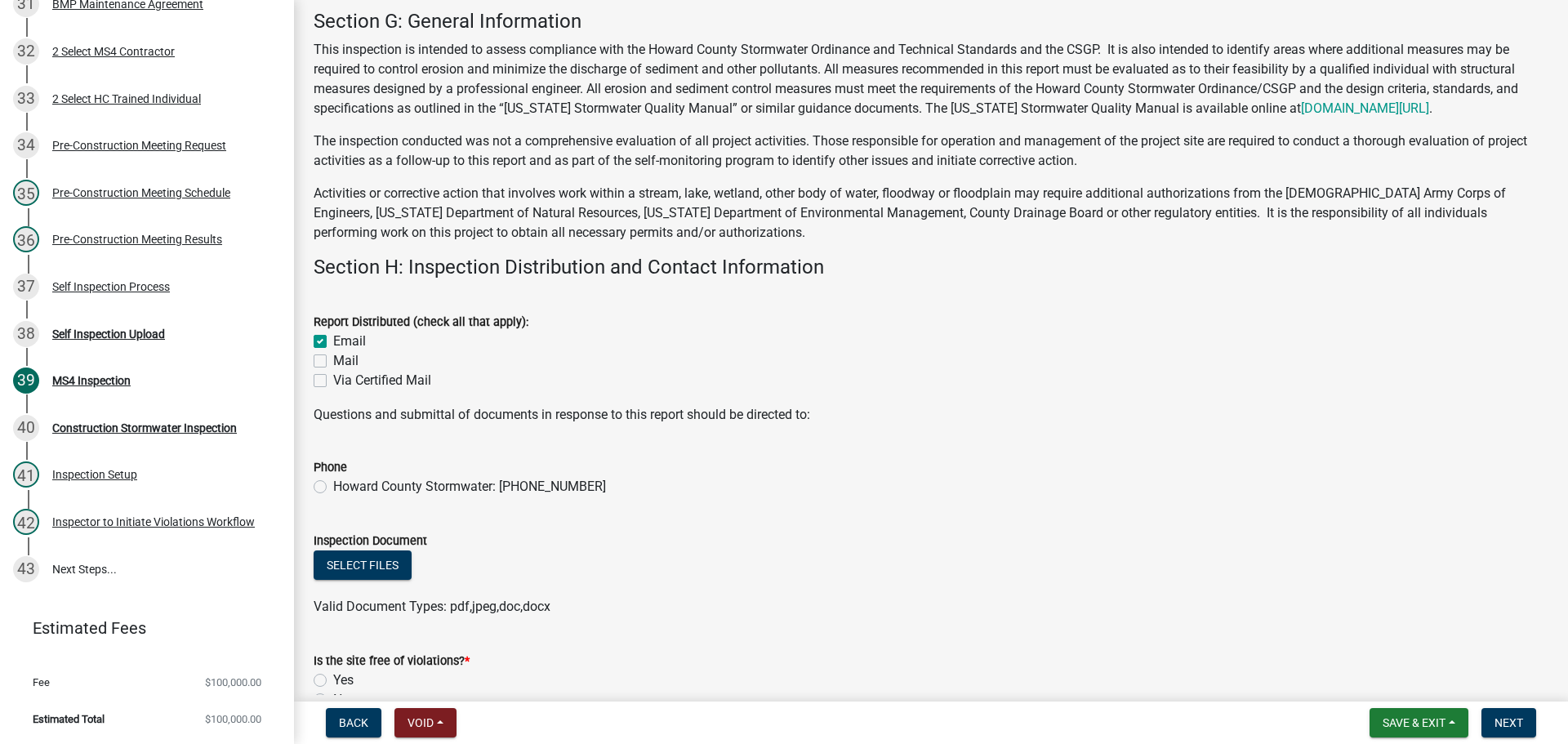
checkbox input "false"
click at [333, 491] on label "Howard County Stormwater: [PHONE_NUMBER]" at bounding box center [470, 486] width 273 height 19
click at [333, 488] on input "Howard County Stormwater: [PHONE_NUMBER]" at bounding box center [339, 482] width 11 height 11
radio input "true"
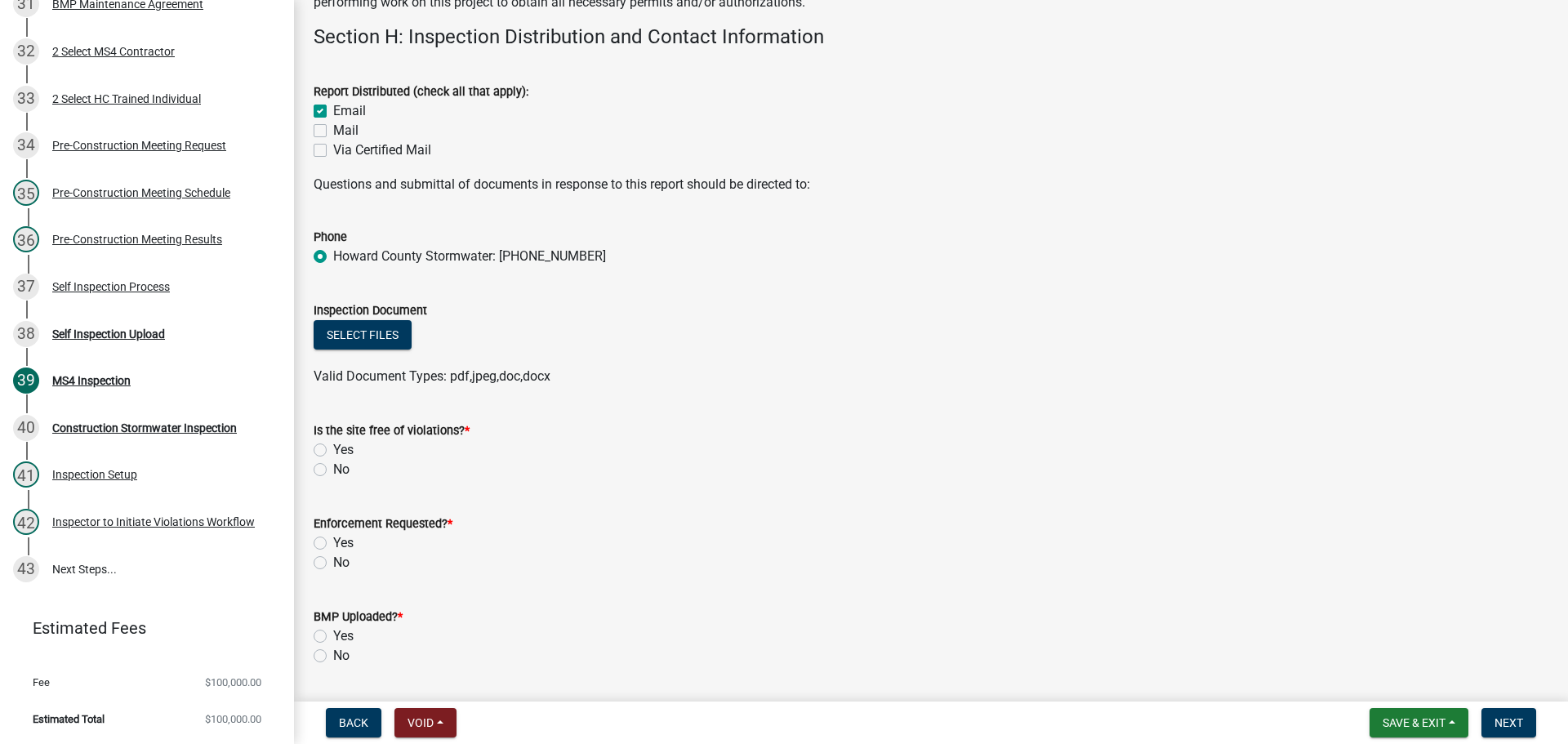
scroll to position [12822, 0]
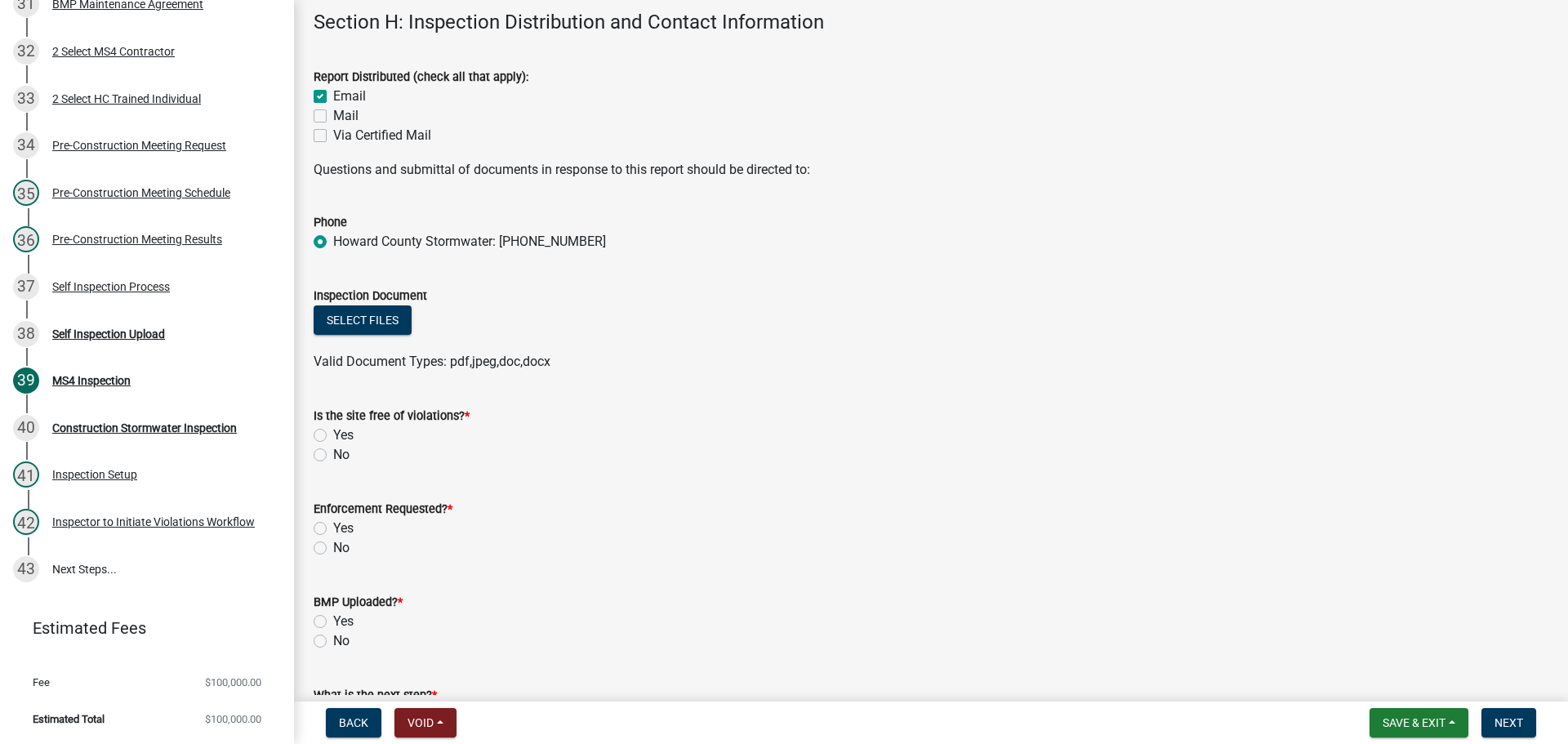
click at [333, 433] on label "Yes" at bounding box center [343, 435] width 20 height 19
click at [333, 433] on input "Yes" at bounding box center [339, 431] width 11 height 11
radio input "true"
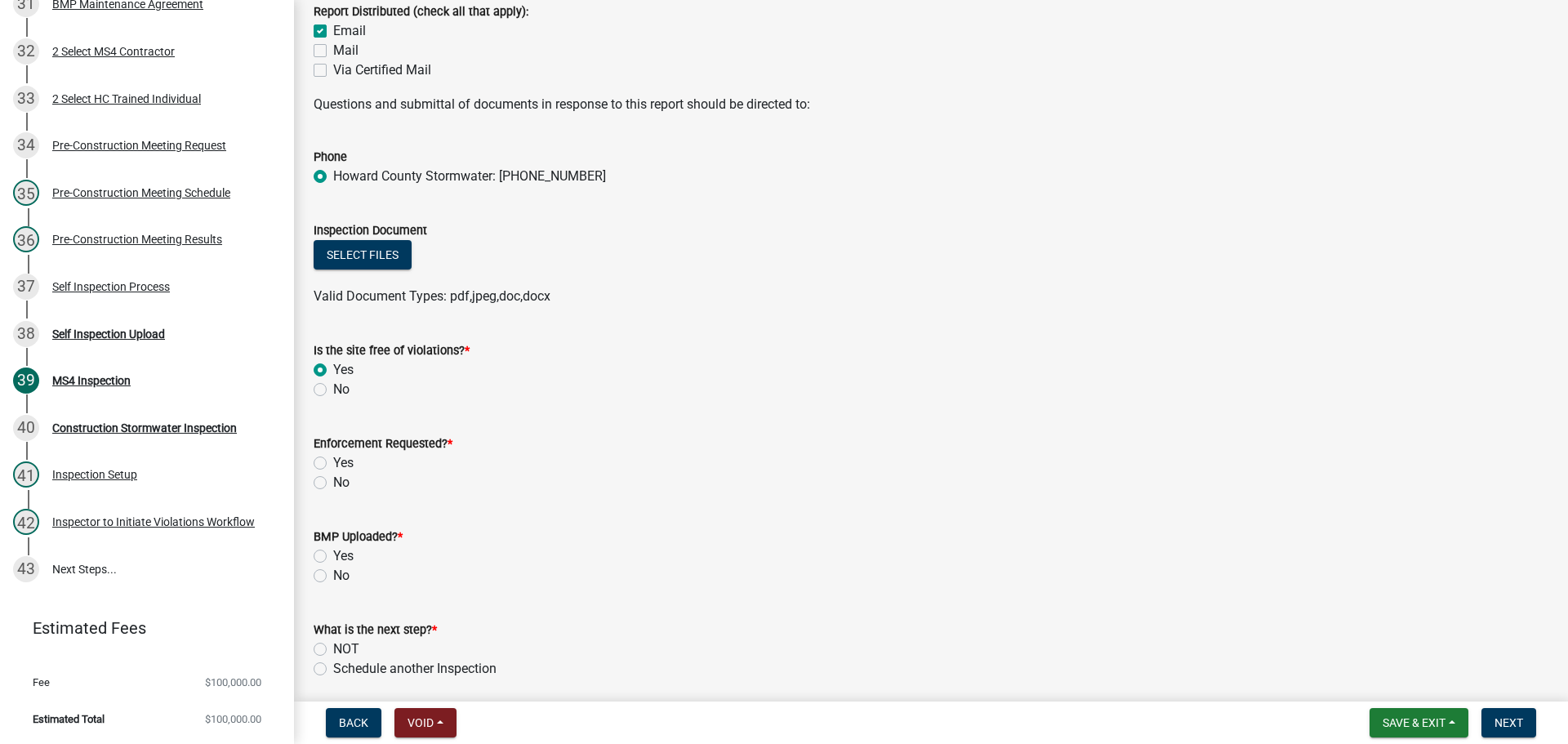
scroll to position [12986, 0]
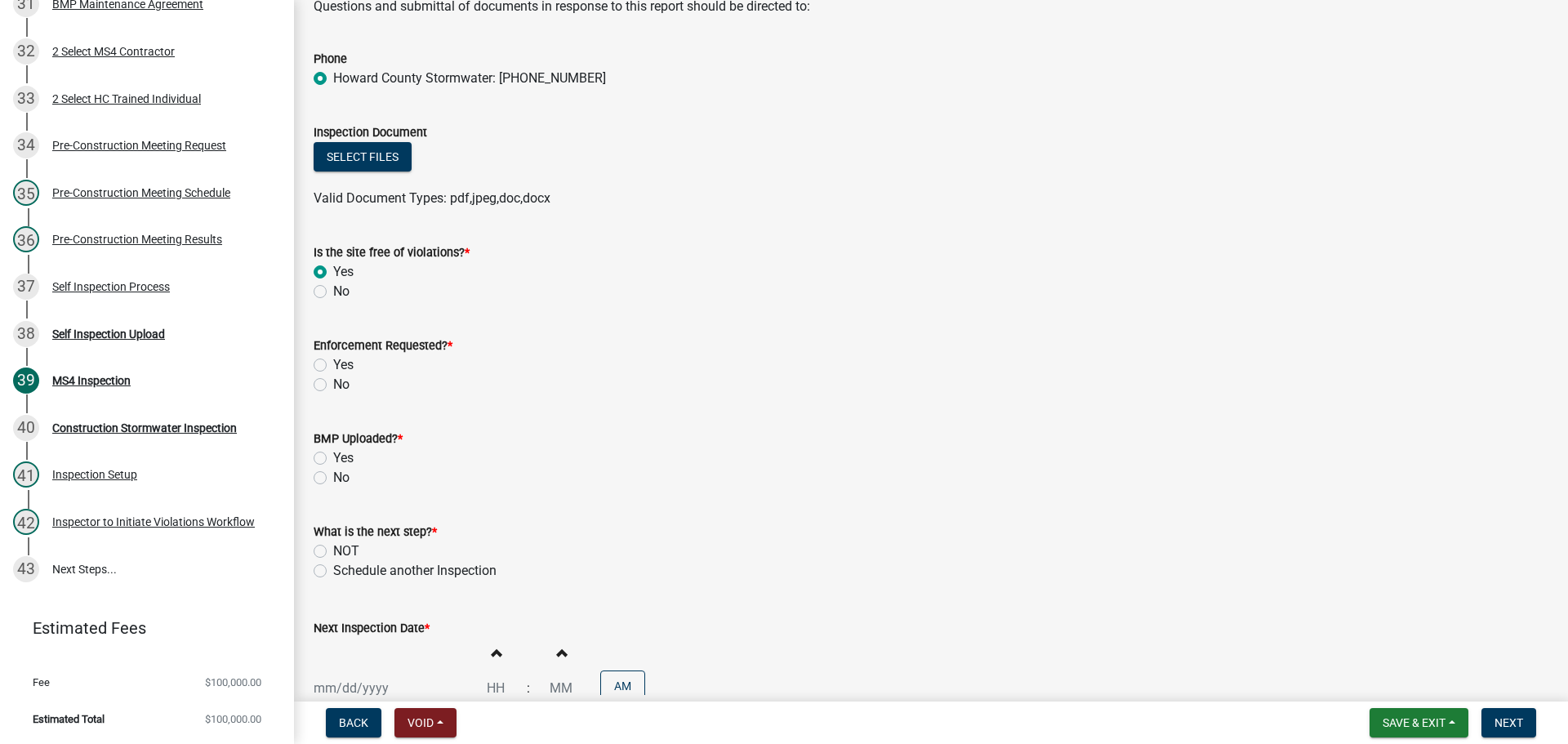
click at [333, 385] on label "No" at bounding box center [342, 384] width 17 height 19
click at [333, 385] on input "No" at bounding box center [339, 380] width 11 height 11
radio input "true"
click at [333, 481] on label "No" at bounding box center [342, 477] width 17 height 19
click at [333, 479] on input "No" at bounding box center [339, 473] width 11 height 11
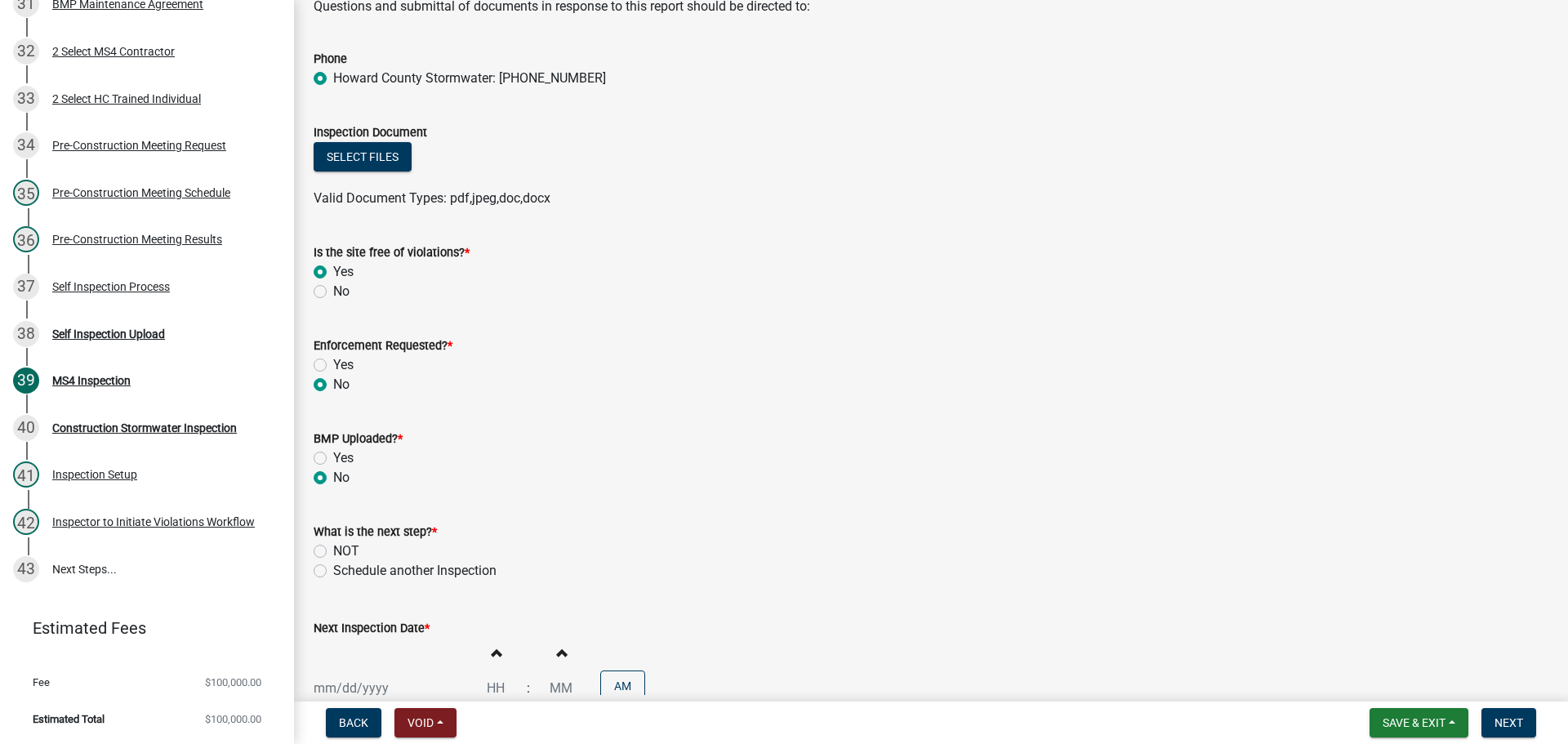
radio input "true"
click at [333, 574] on label "Schedule another Inspection" at bounding box center [414, 570] width 163 height 19
click at [333, 572] on input "Schedule another Inspection" at bounding box center [339, 566] width 11 height 11
radio input "true"
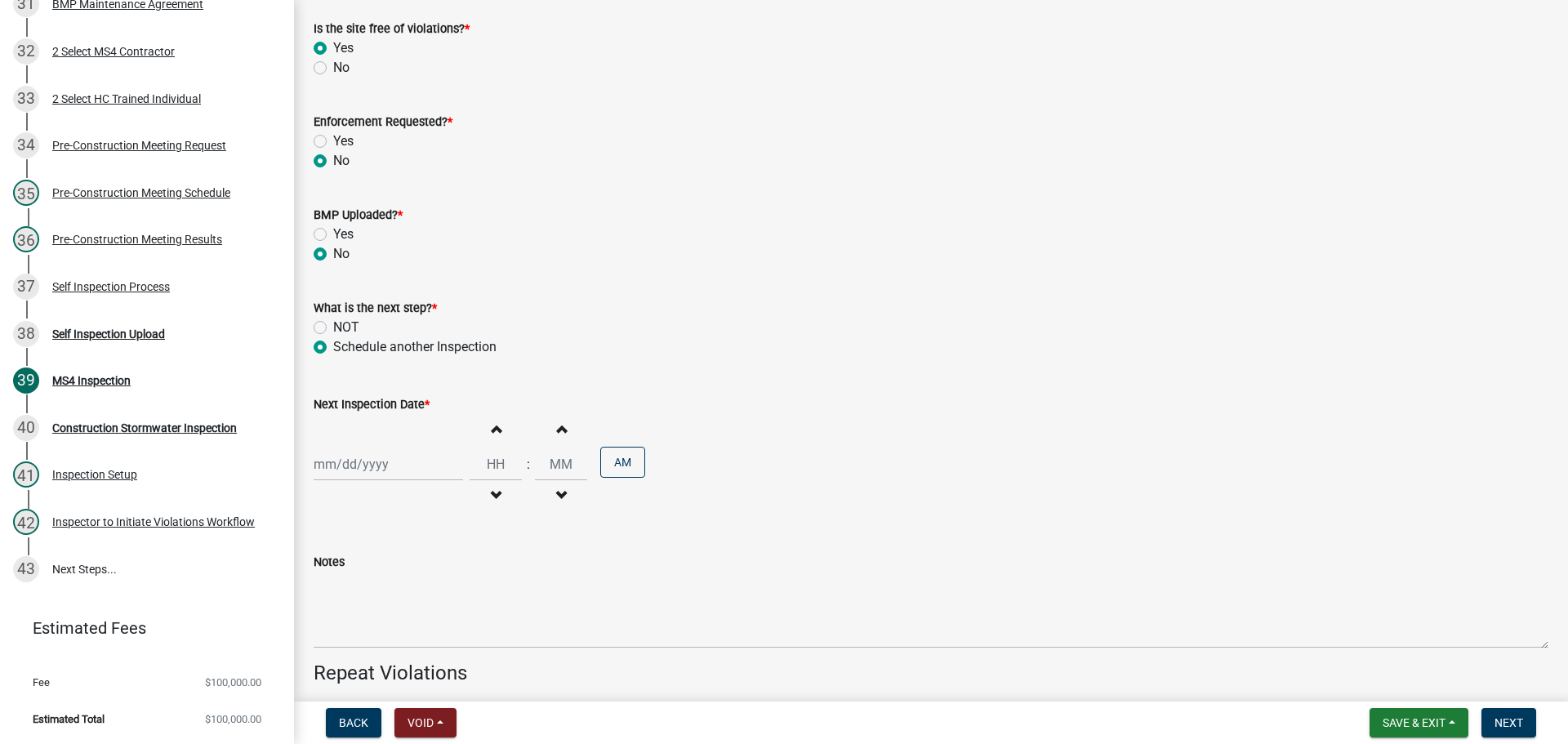
scroll to position [13231, 0]
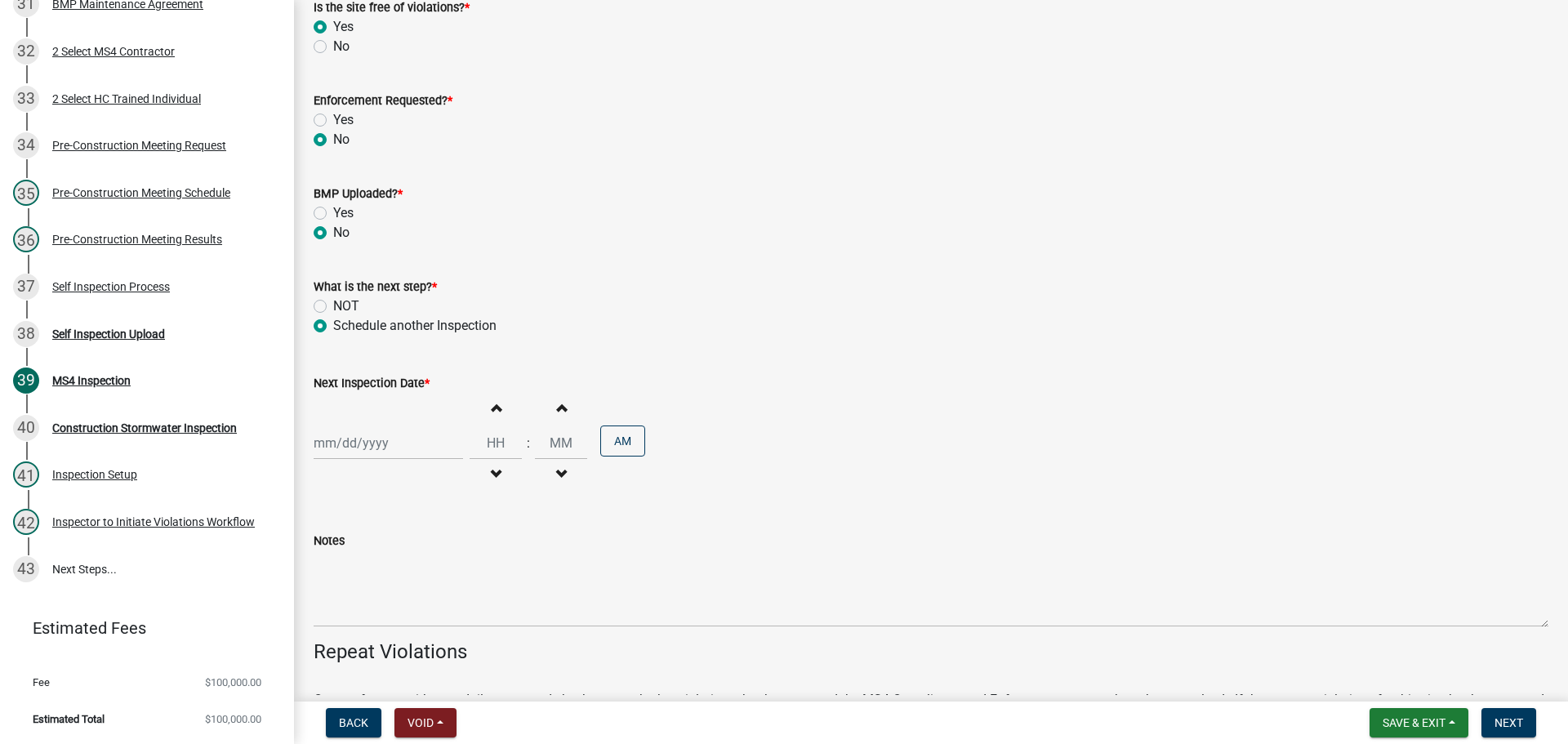
select select "9"
select select "2025"
click at [380, 452] on div "[PERSON_NAME] Feb Mar Apr [PERSON_NAME][DATE] Oct Nov [DATE] 1526 1527 1528 152…" at bounding box center [389, 443] width 149 height 33
click at [357, 581] on div "16" at bounding box center [356, 582] width 26 height 26
type input "[DATE]"
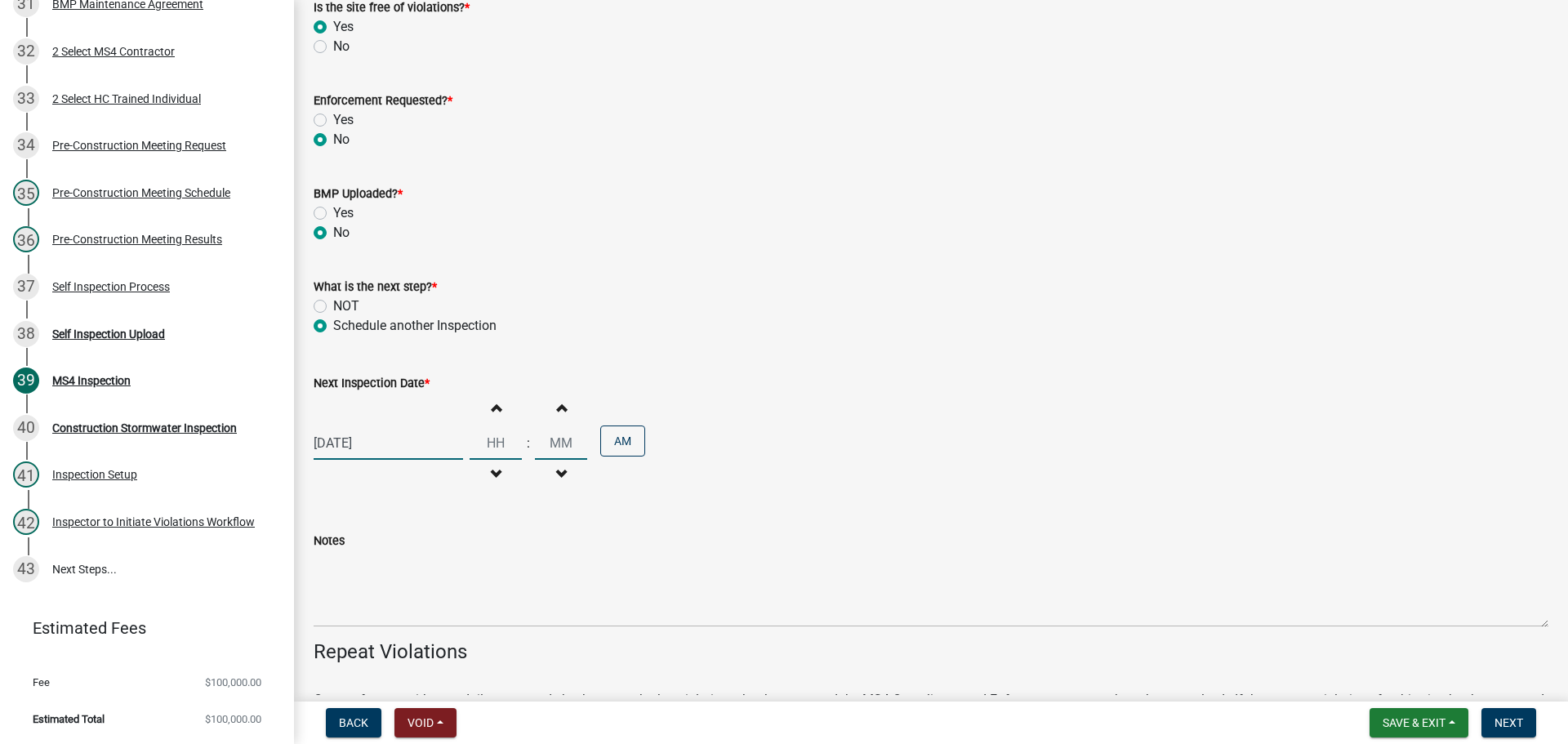
click at [488, 451] on input "Hours" at bounding box center [495, 443] width 52 height 33
type input "09"
type input "00"
click at [567, 440] on input "00" at bounding box center [561, 443] width 52 height 33
click at [758, 355] on div "Next Inspection Date * [DATE] Increment hours 09 Decrement hours : Increment mi…" at bounding box center [931, 422] width 1235 height 143
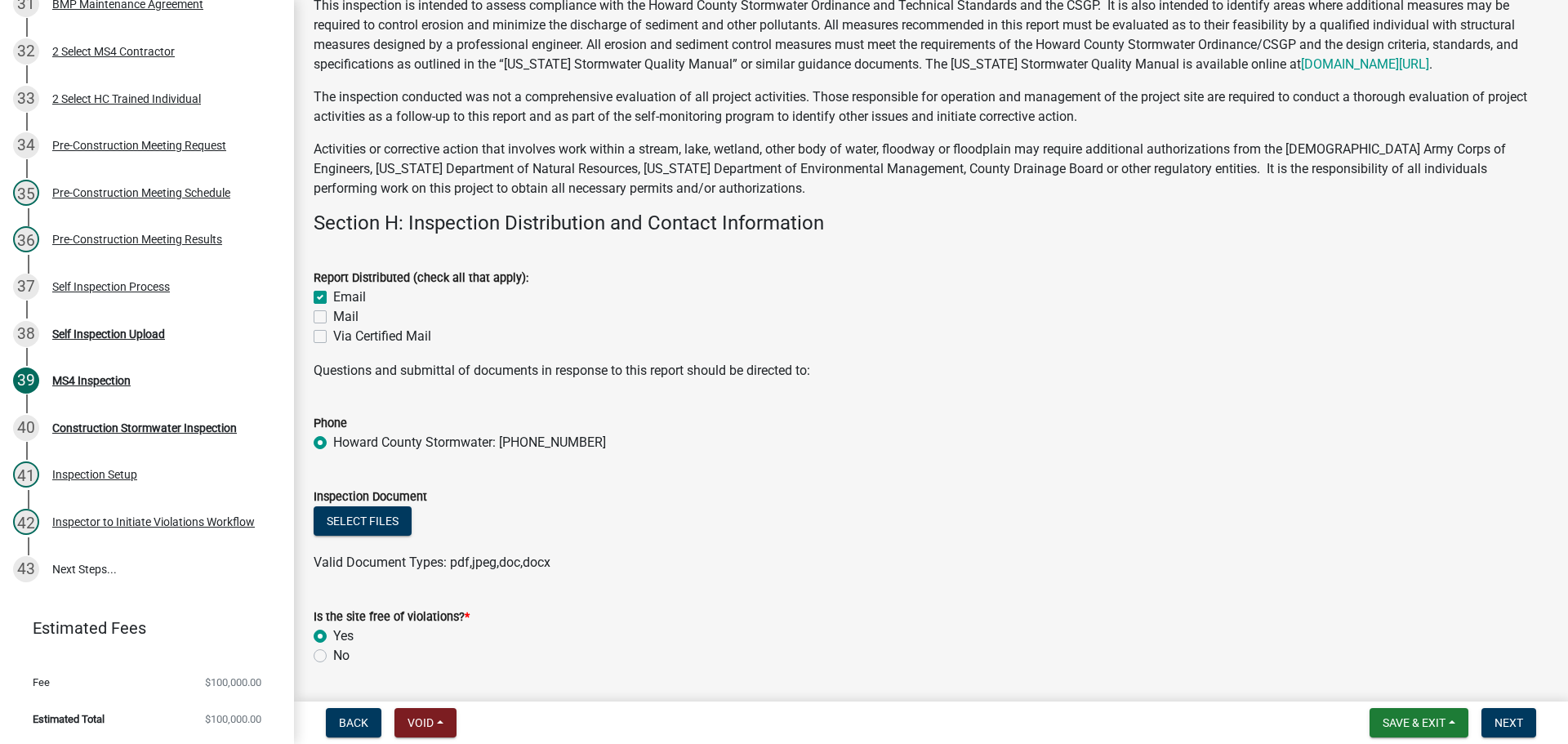
scroll to position [12729, 0]
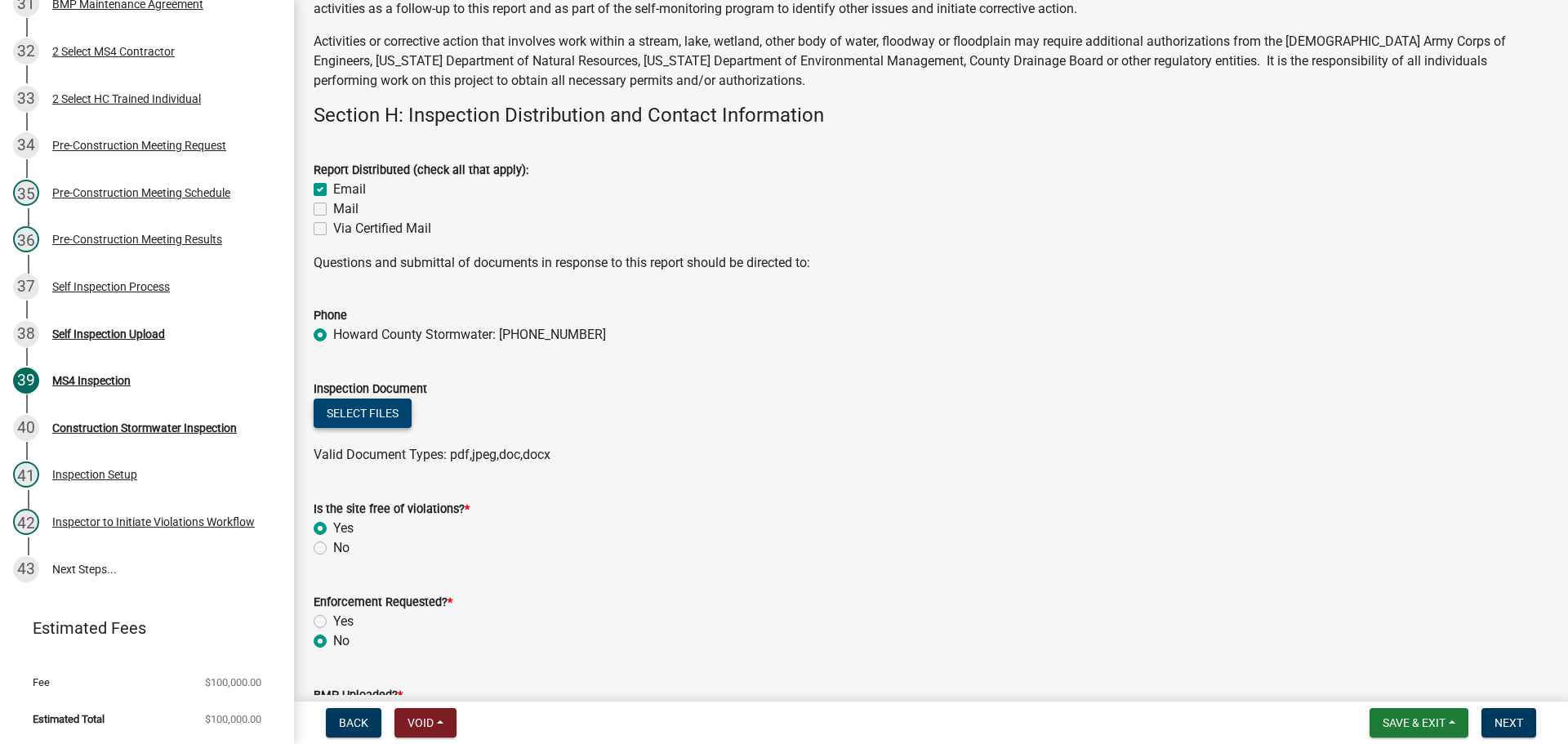
click at [392, 424] on button "Select files" at bounding box center [363, 413] width 98 height 29
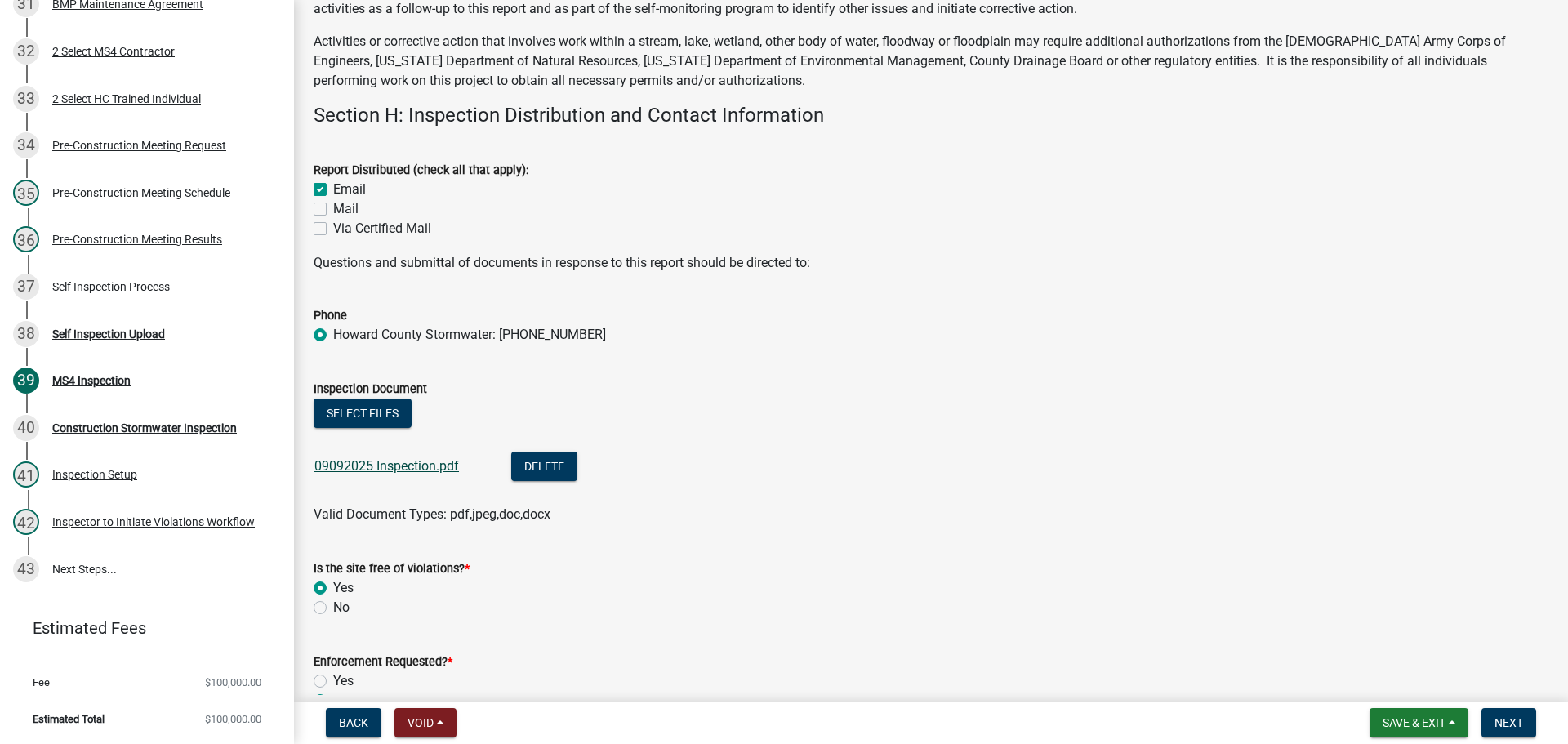
click at [428, 466] on link "09092025 Inspection.pdf" at bounding box center [386, 466] width 145 height 16
click at [565, 464] on button "Delete" at bounding box center [544, 466] width 66 height 29
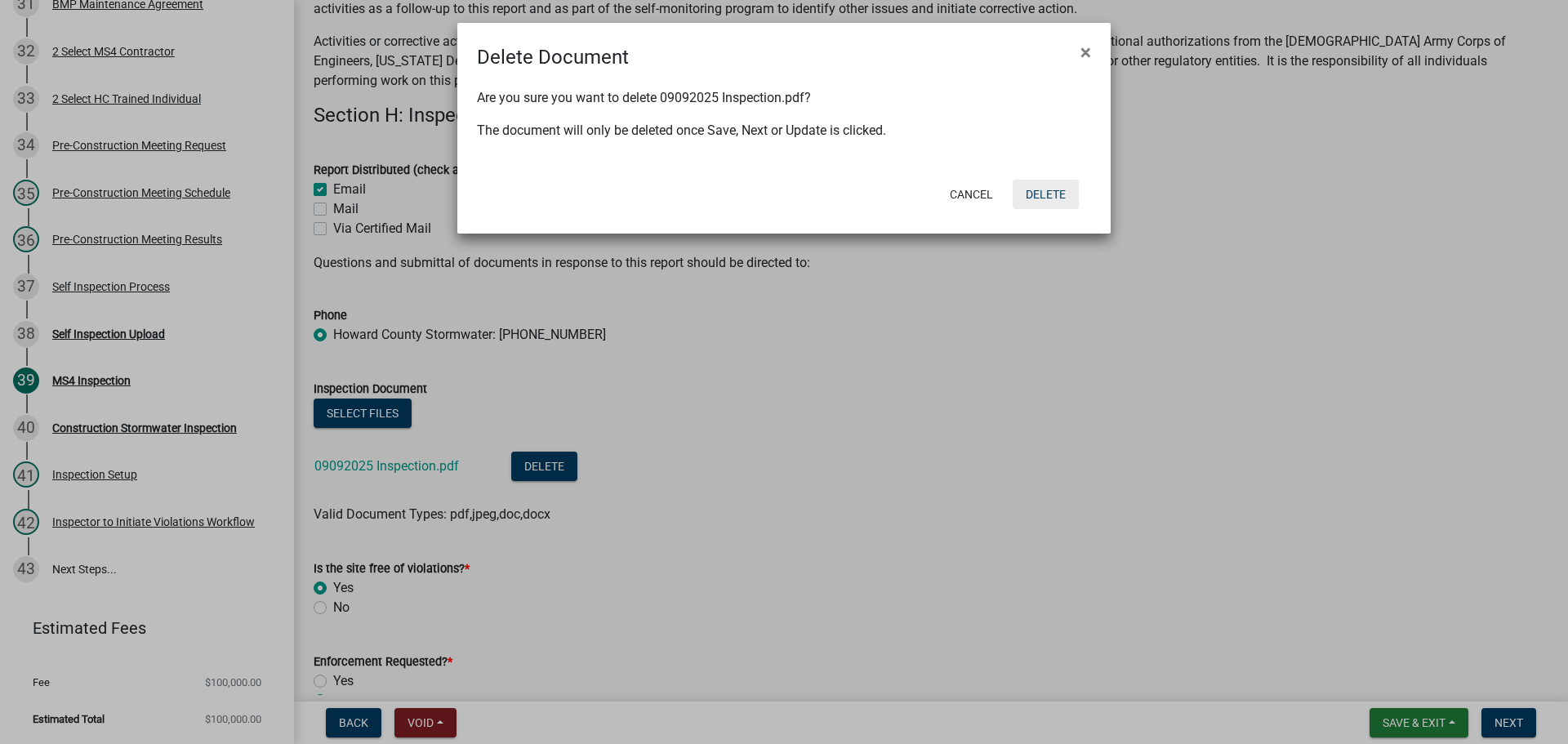
click at [1032, 188] on button "Delete" at bounding box center [1046, 194] width 66 height 29
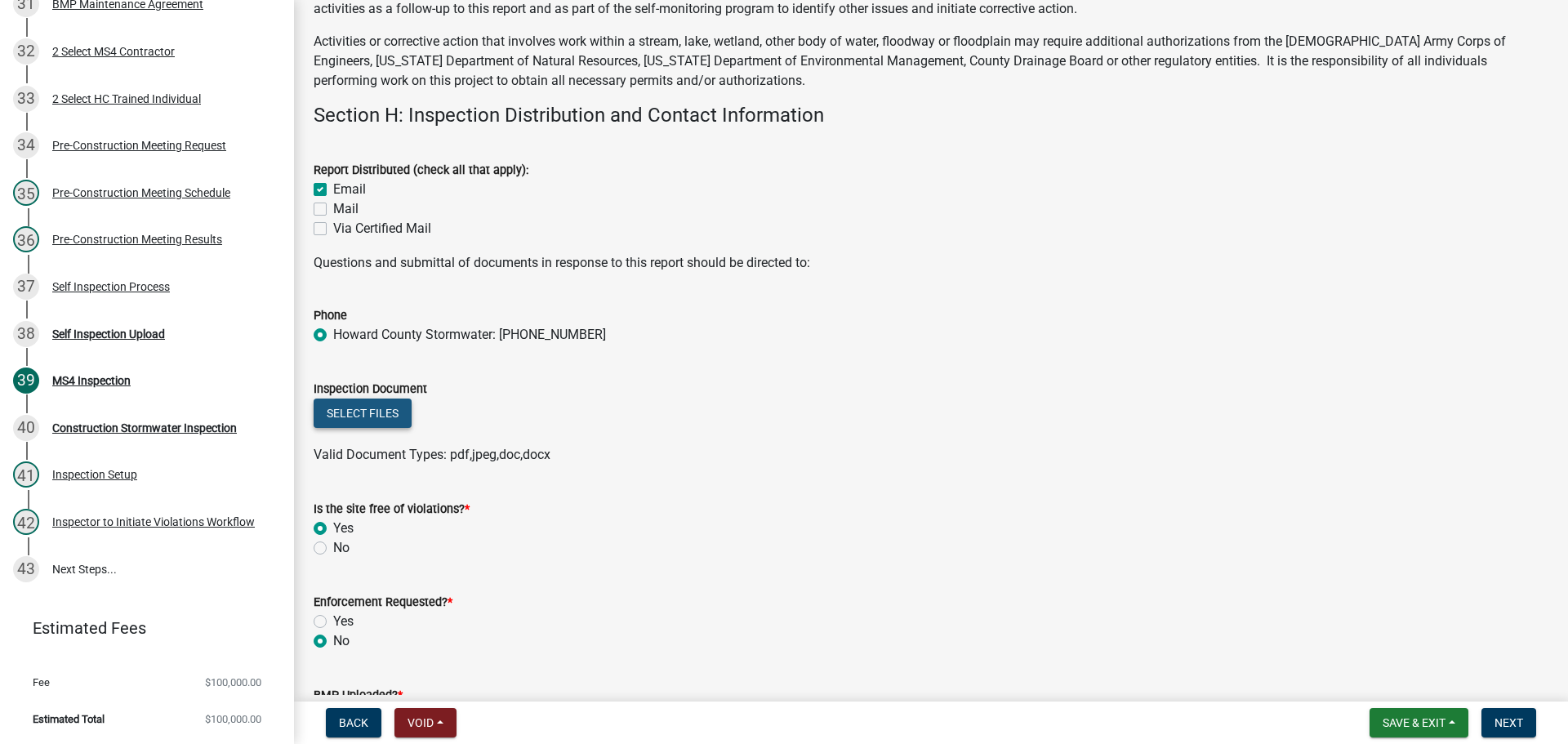
click at [383, 416] on button "Select files" at bounding box center [363, 413] width 98 height 29
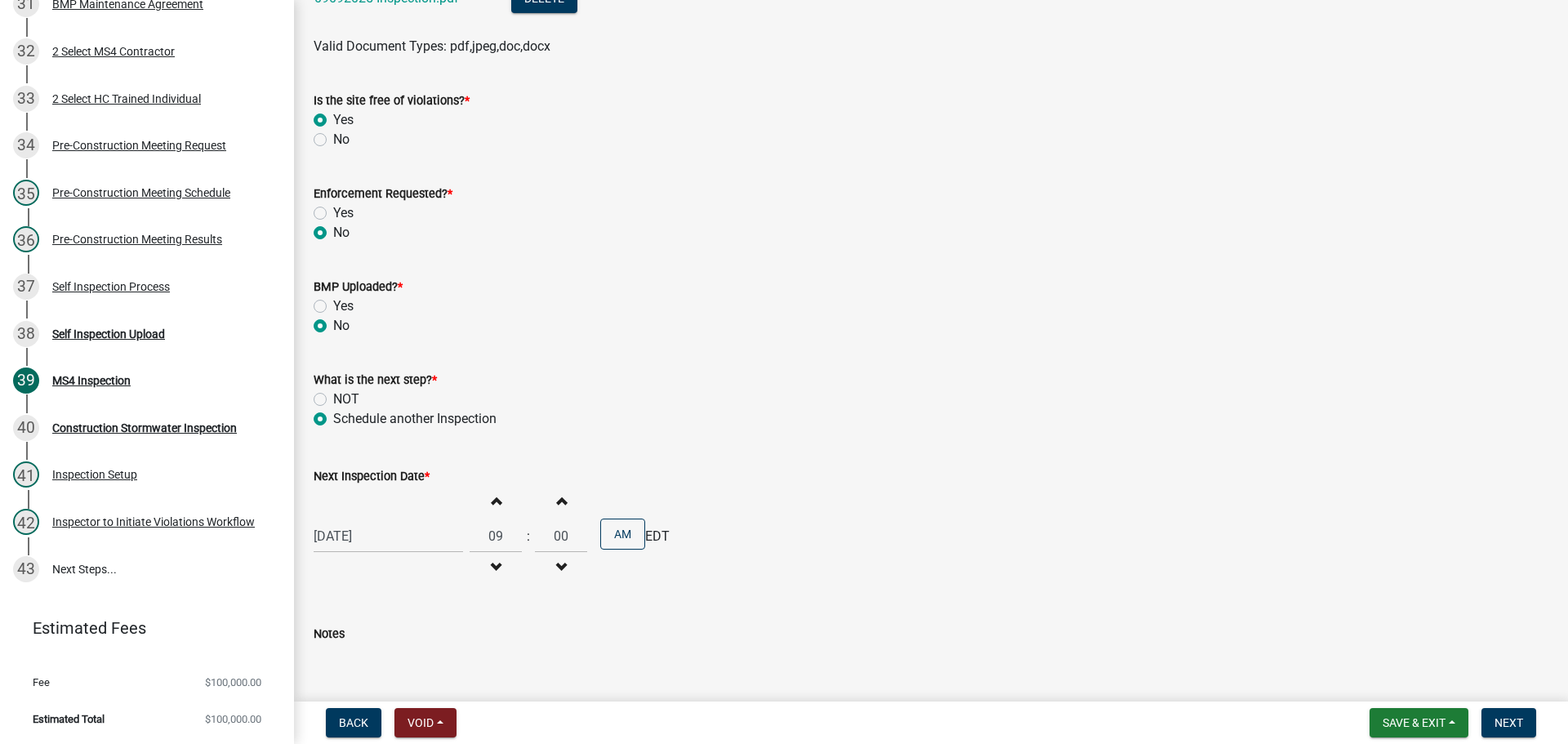
scroll to position [13034, 0]
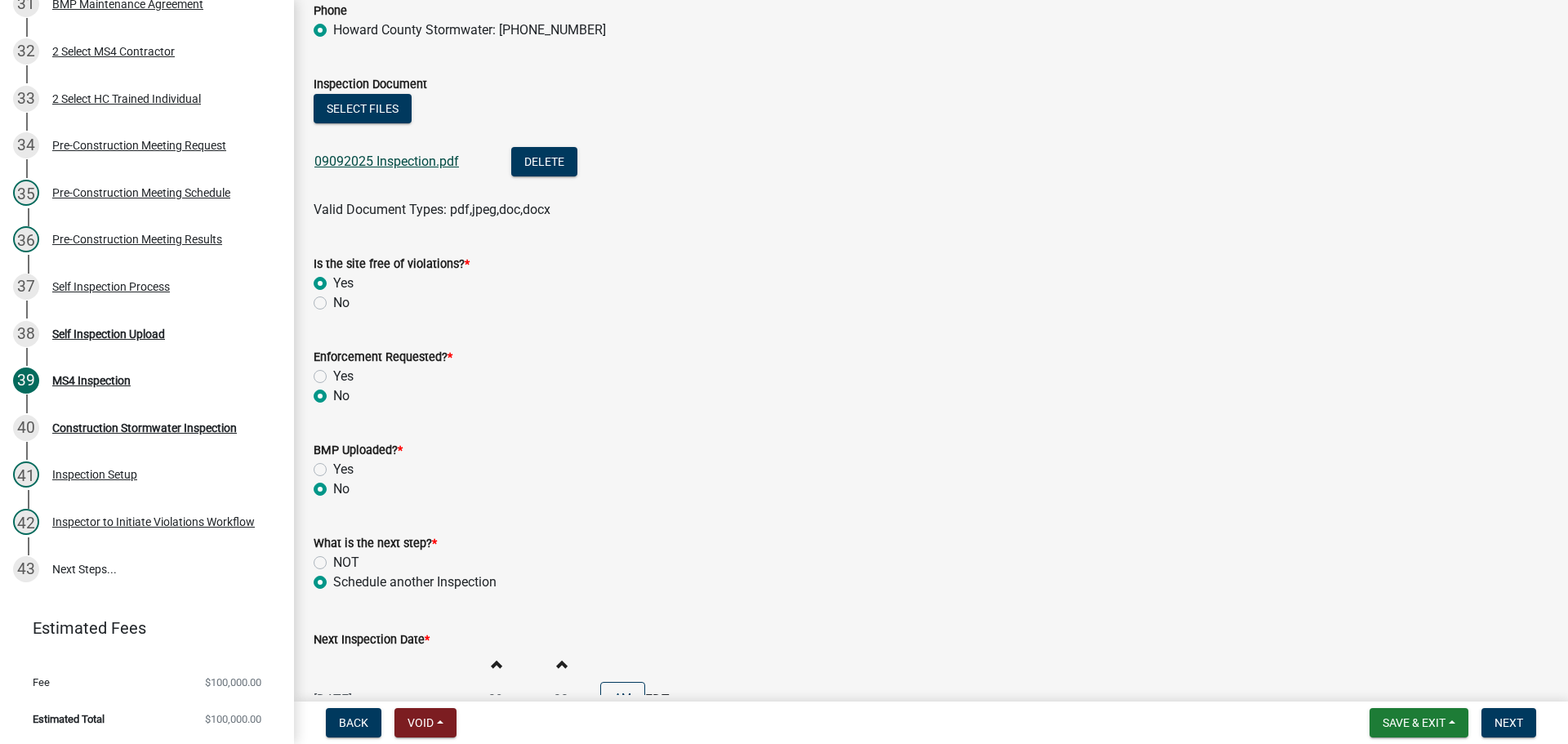
click at [409, 164] on link "09092025 Inspection.pdf" at bounding box center [386, 161] width 145 height 16
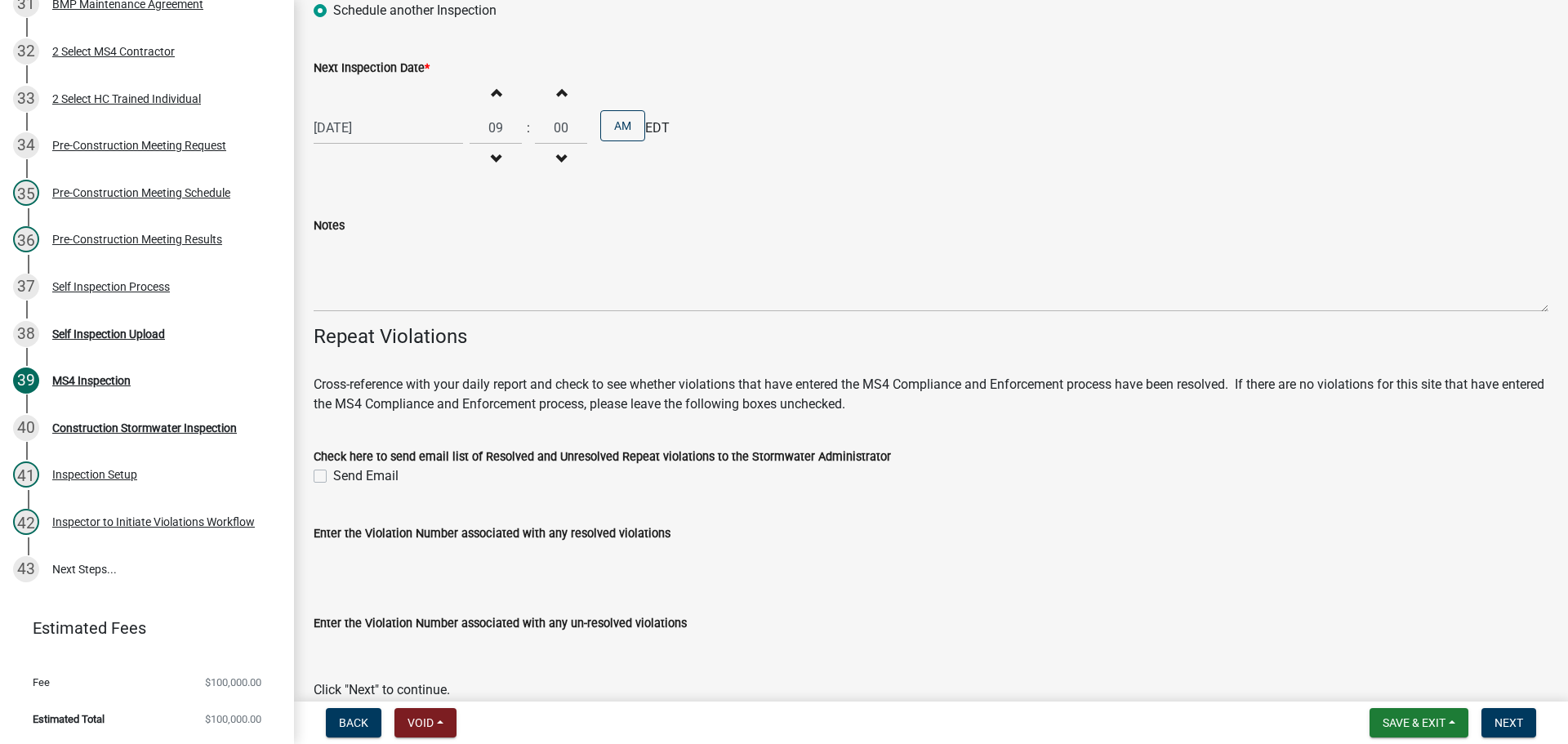
scroll to position [13688, 0]
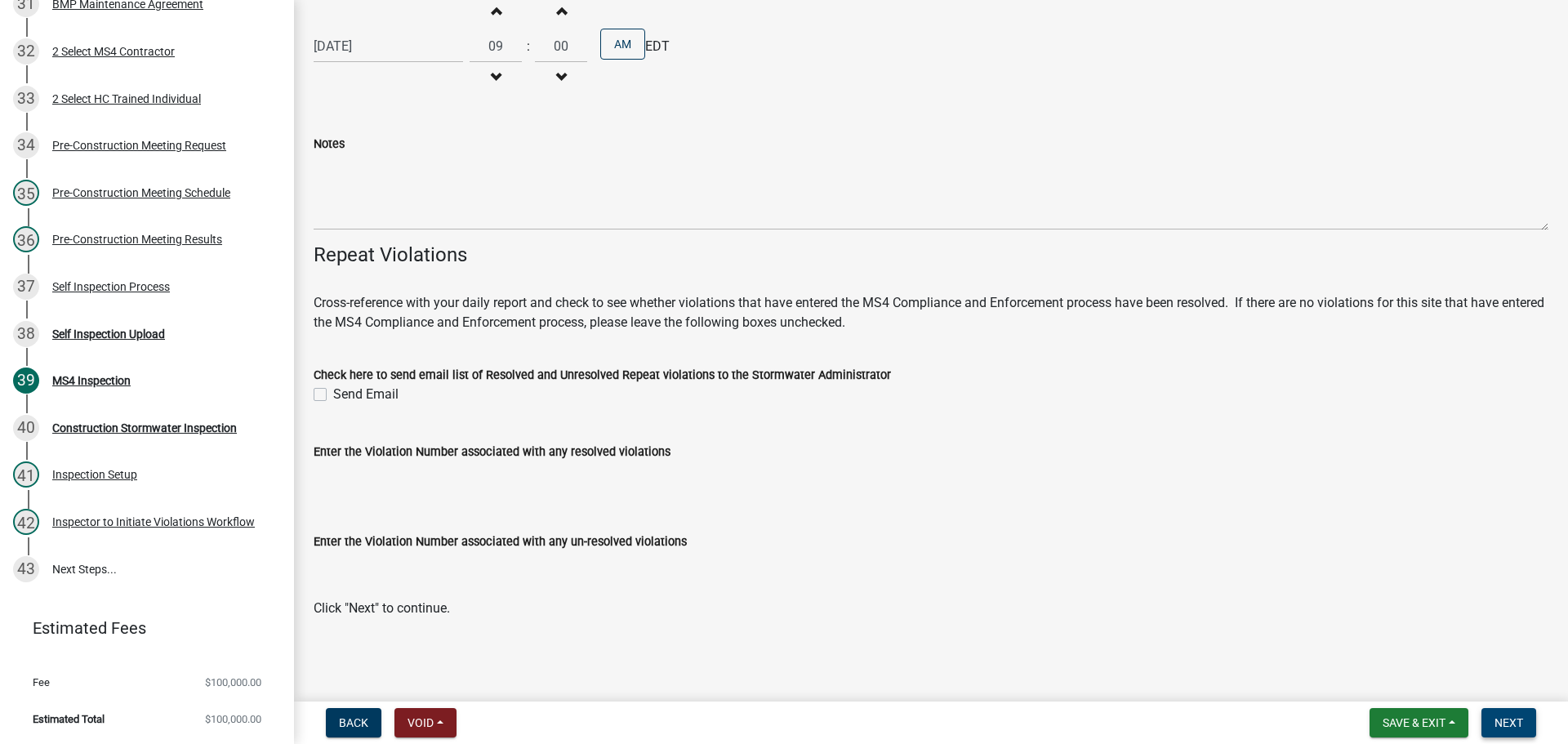
click at [1032, 697] on span "Next" at bounding box center [1508, 723] width 29 height 13
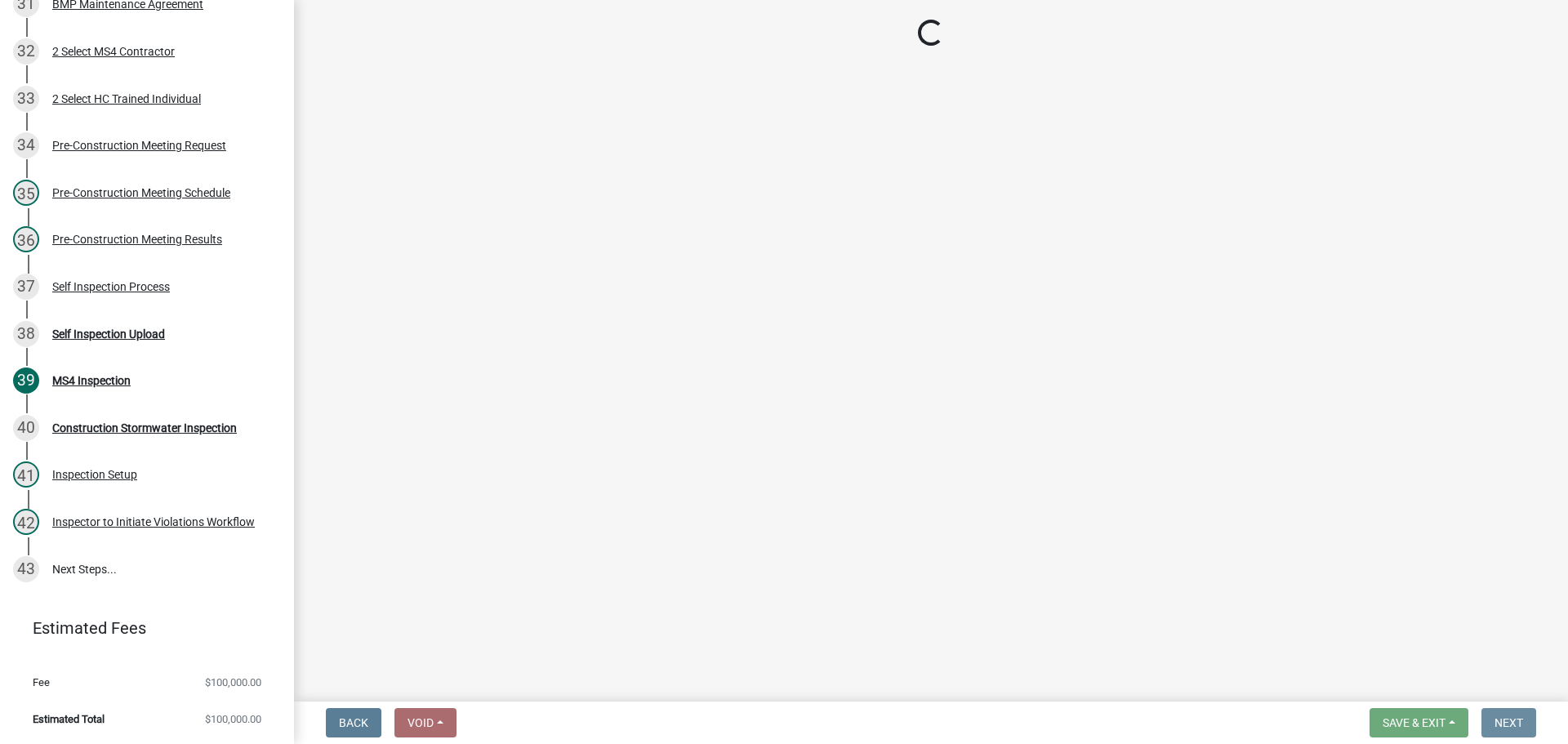
scroll to position [0, 0]
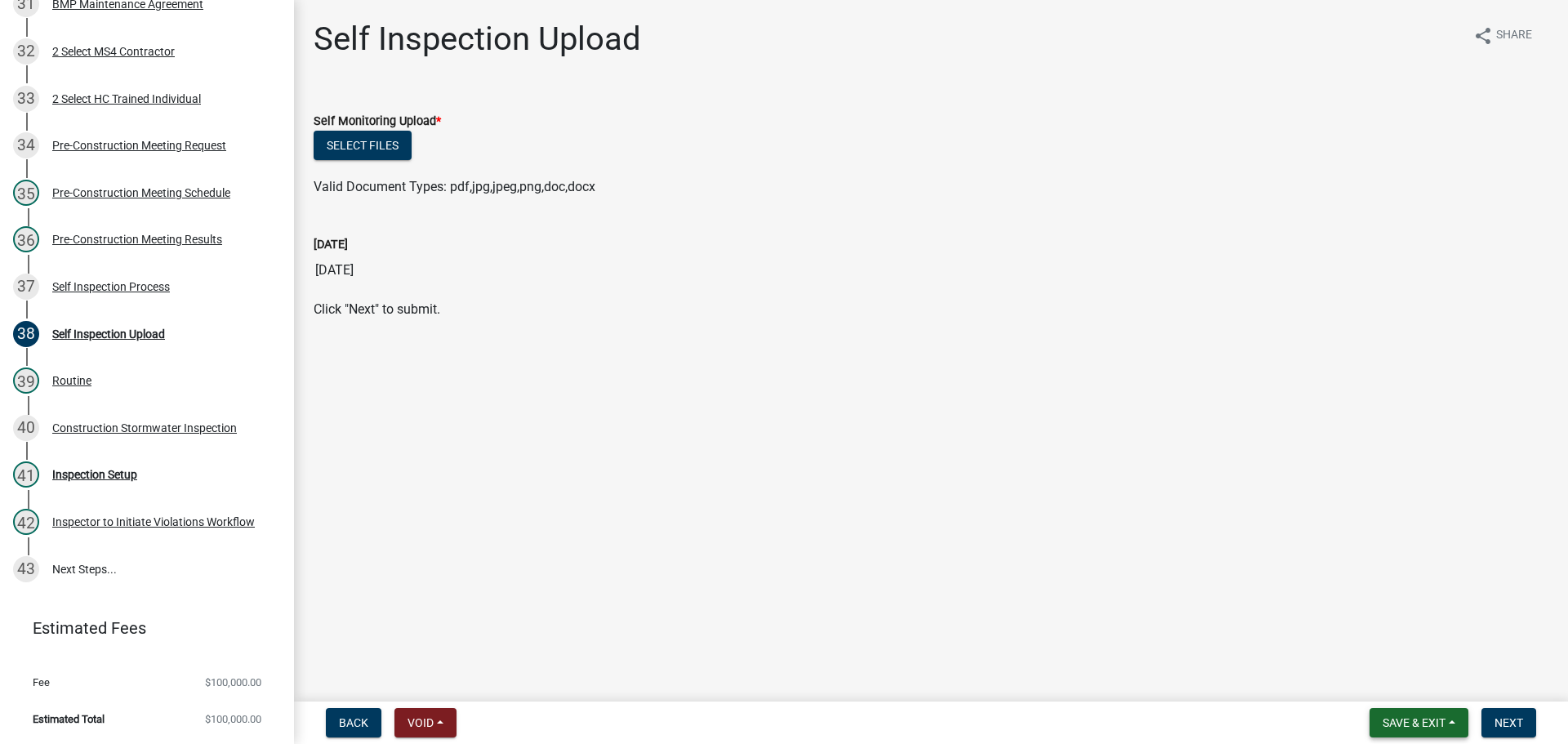
click at [1032, 697] on button "Save & Exit" at bounding box center [1418, 723] width 99 height 29
click at [1032, 674] on button "Save & Exit" at bounding box center [1403, 680] width 131 height 40
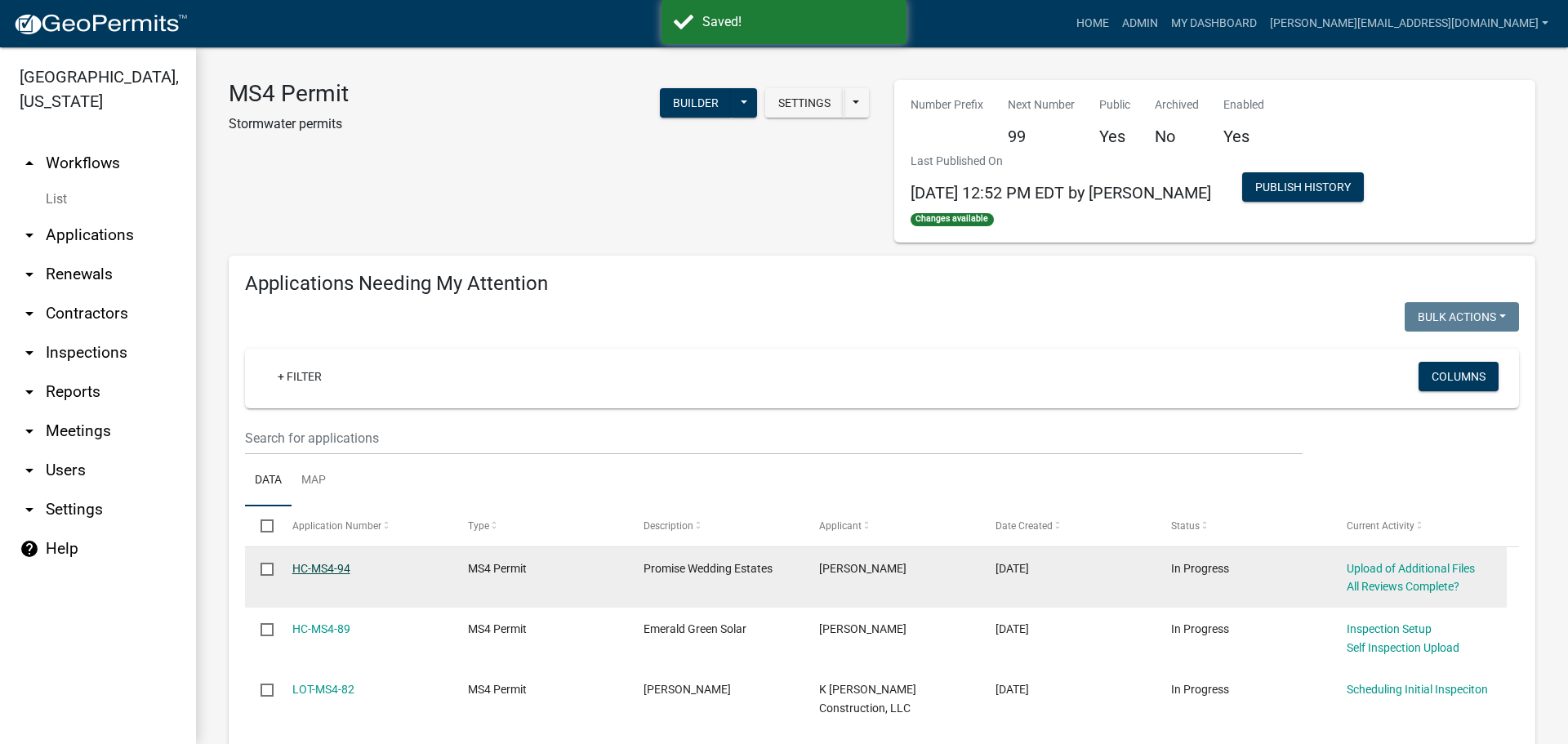
click at [342, 568] on link "HC-MS4-94" at bounding box center [321, 568] width 58 height 13
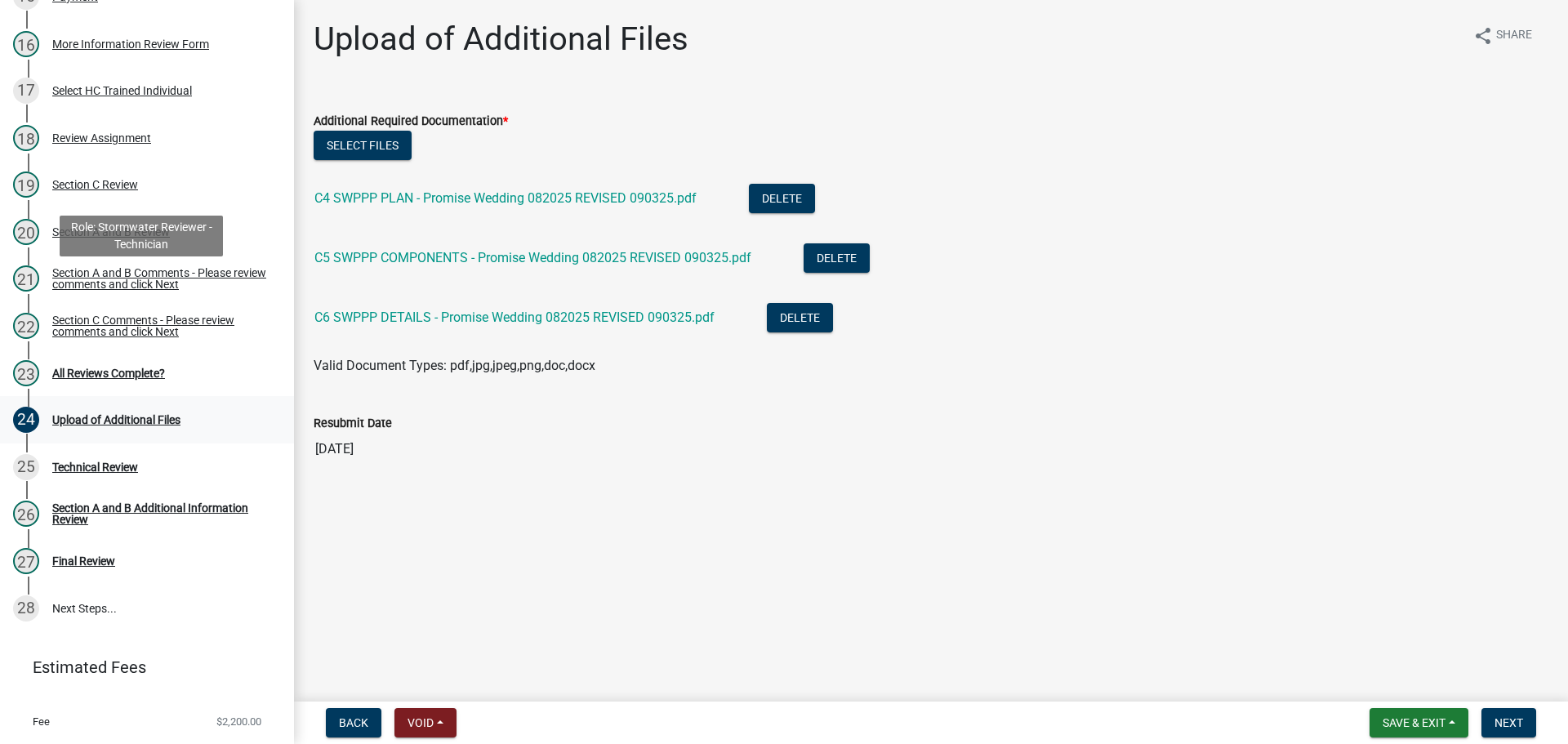
scroll to position [980, 0]
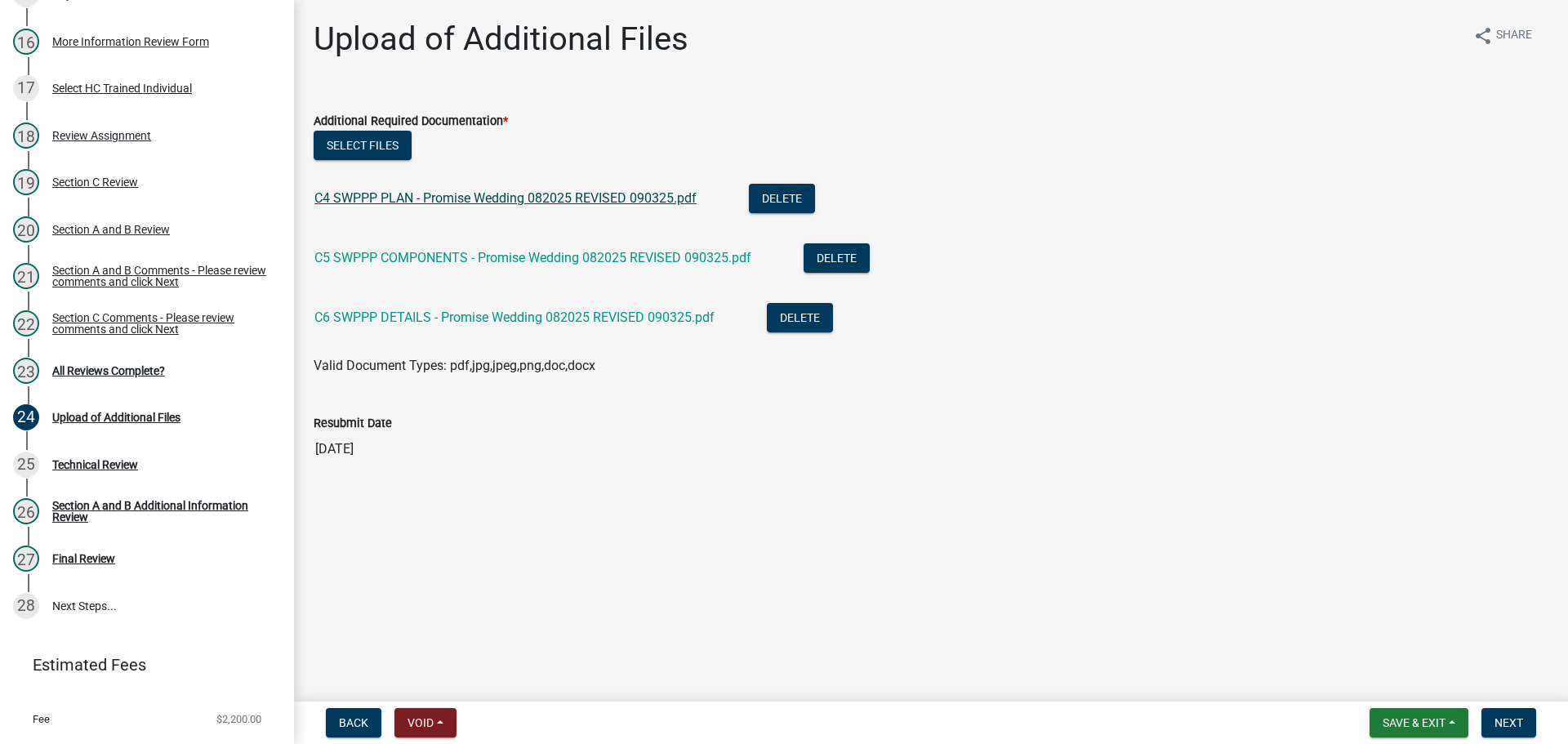
click at [454, 203] on link "C4 SWPPP PLAN - Promise Wedding 082025 REVISED 090325.pdf" at bounding box center [505, 198] width 382 height 16
click at [651, 203] on link "C4 SWPPP PLAN - Promise Wedding 082025 REVISED 090325.pdf" at bounding box center [505, 198] width 382 height 16
click at [400, 267] on div "C5 SWPPP COMPONENTS - Promise Wedding 082025 REVISED 090325.pdf" at bounding box center [545, 260] width 463 height 33
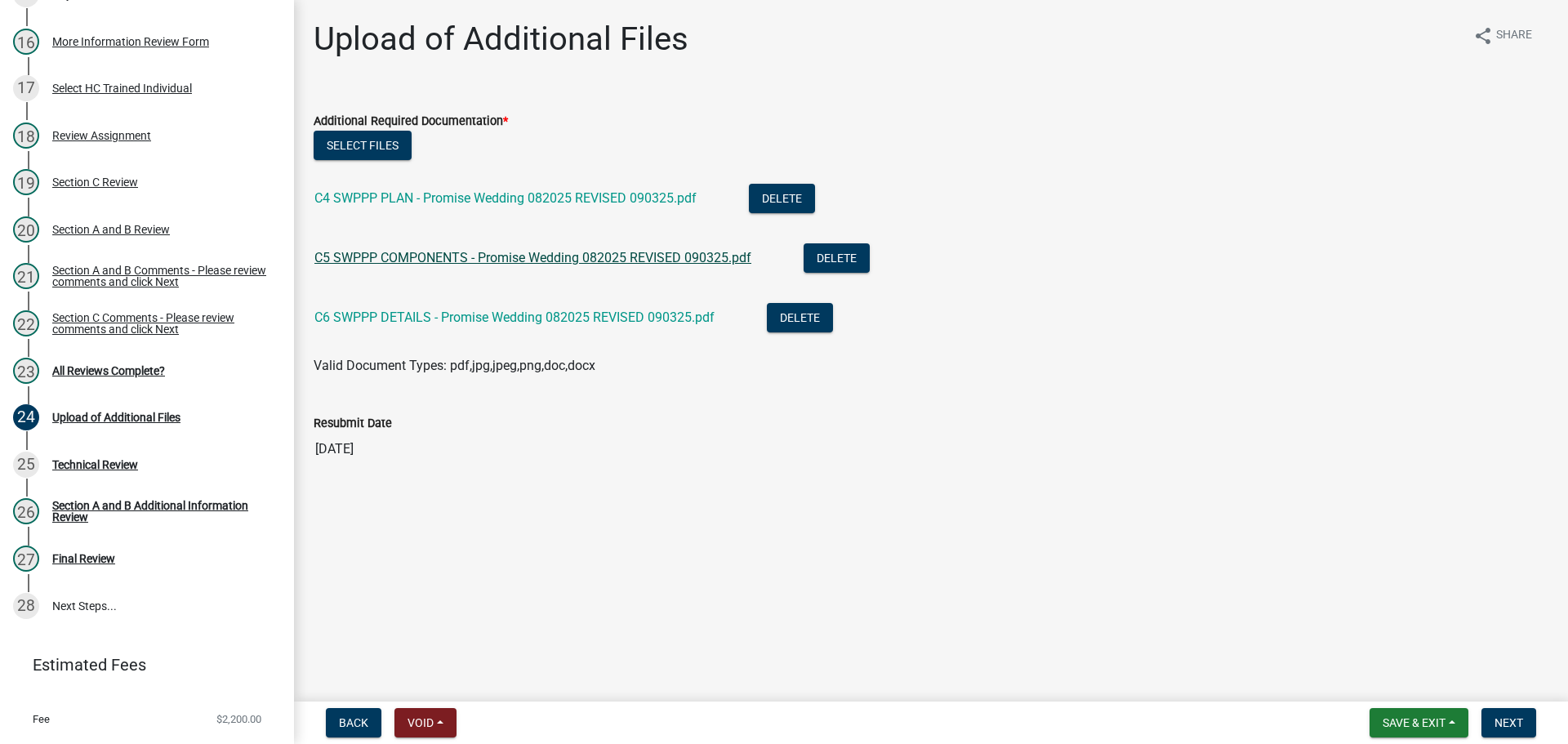
click at [399, 263] on link "C5 SWPPP COMPONENTS - Promise Wedding 082025 REVISED 090325.pdf" at bounding box center [532, 257] width 437 height 16
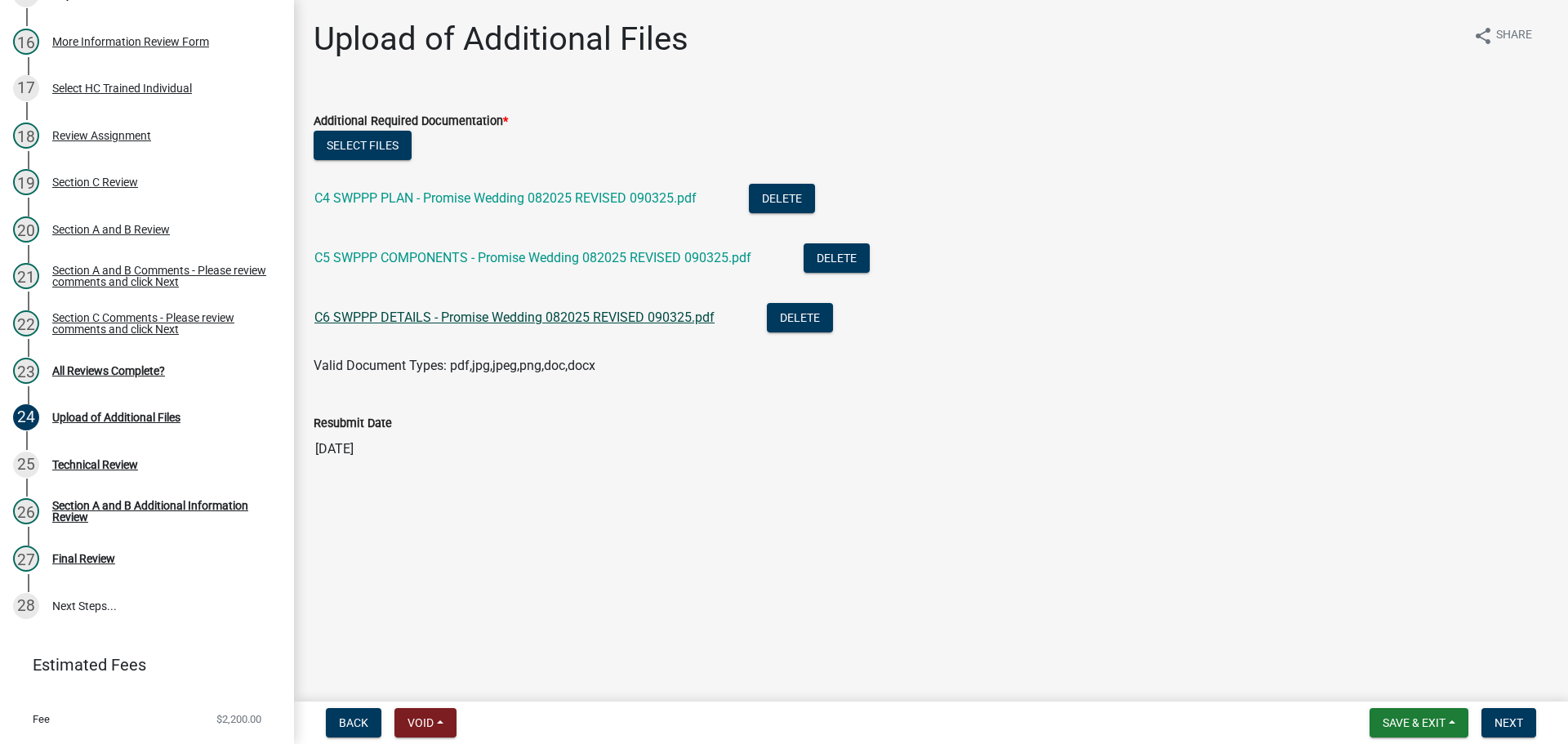
click at [503, 321] on link "C6 SWPPP DETAILS - Promise Wedding 082025 REVISED 090325.pdf" at bounding box center [514, 317] width 401 height 16
